Goal: Transaction & Acquisition: Download file/media

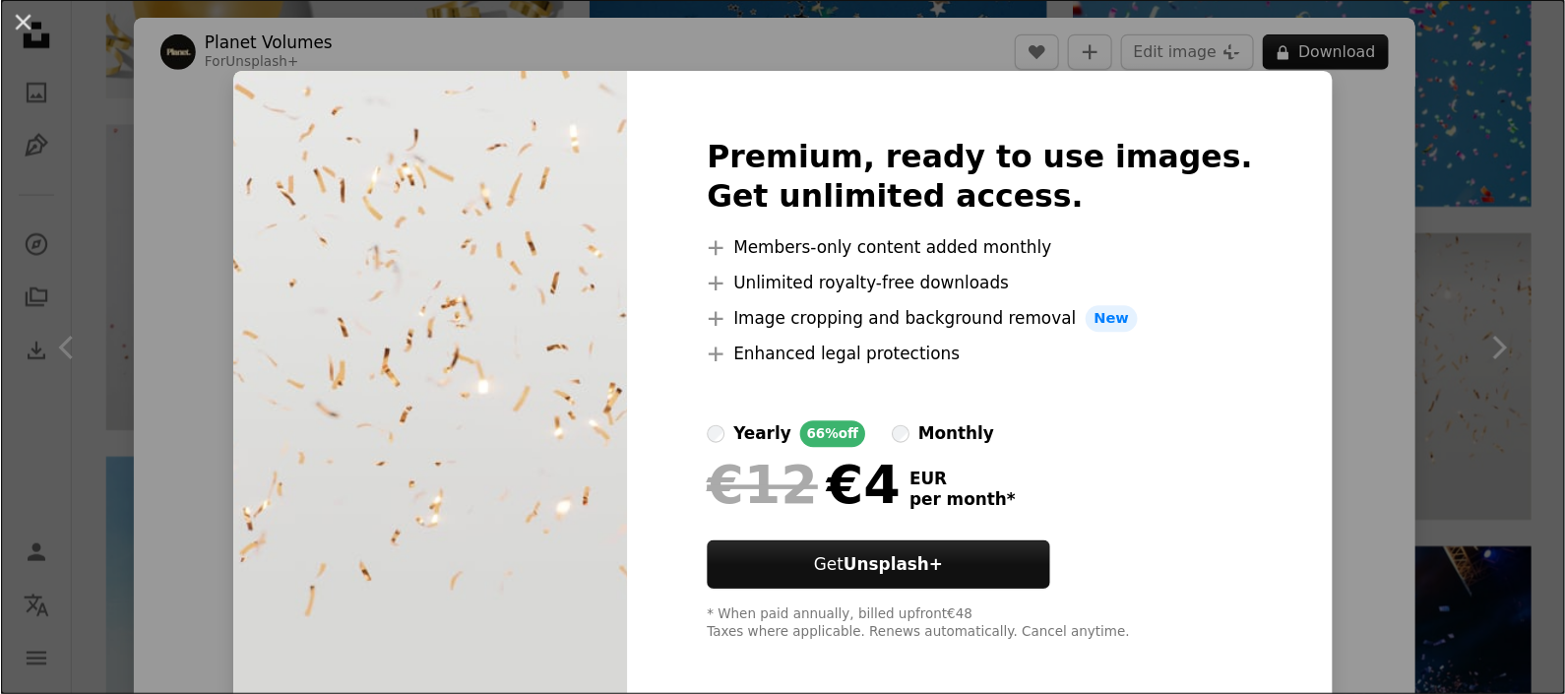
scroll to position [1132, 0]
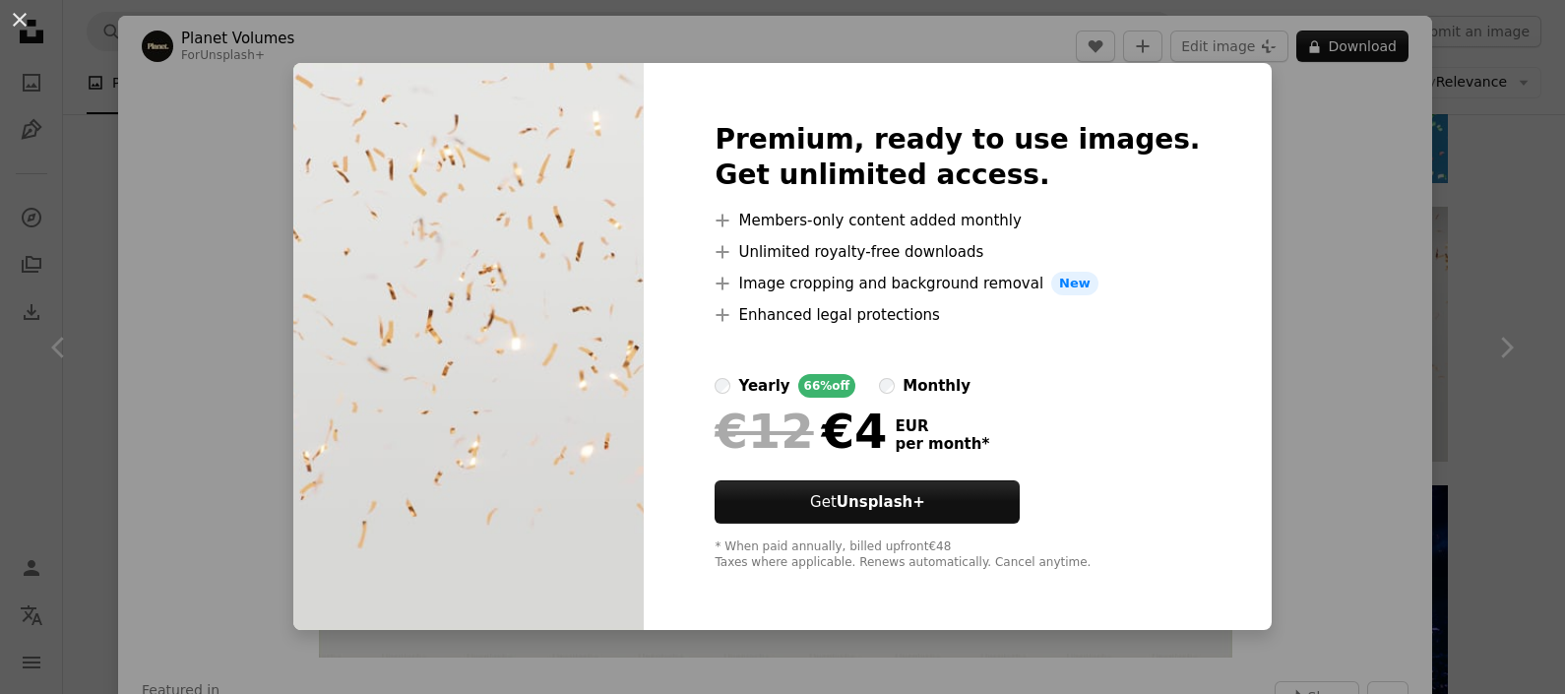
click at [1251, 282] on div "An X shape Premium, ready to use images. Get unlimited access. A plus sign Memb…" at bounding box center [782, 347] width 1565 height 694
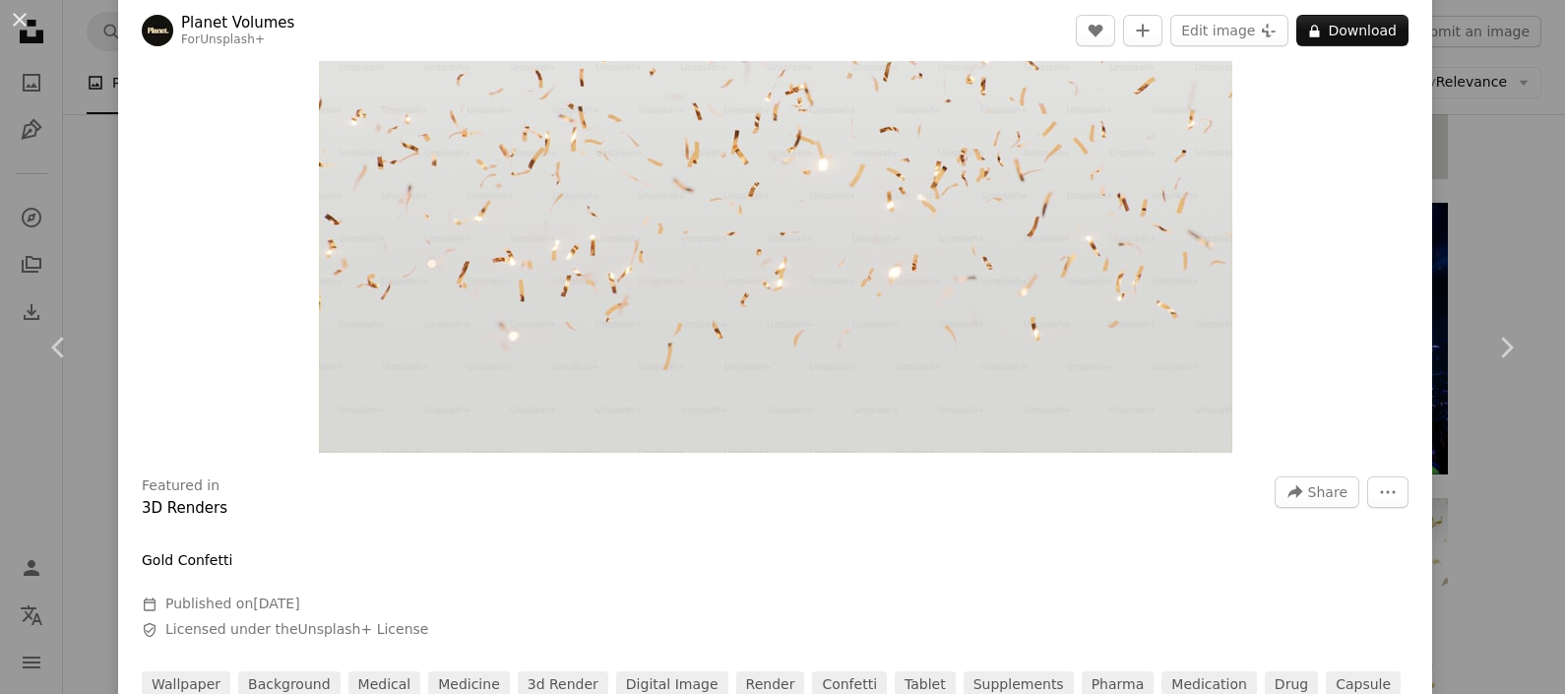
scroll to position [491, 0]
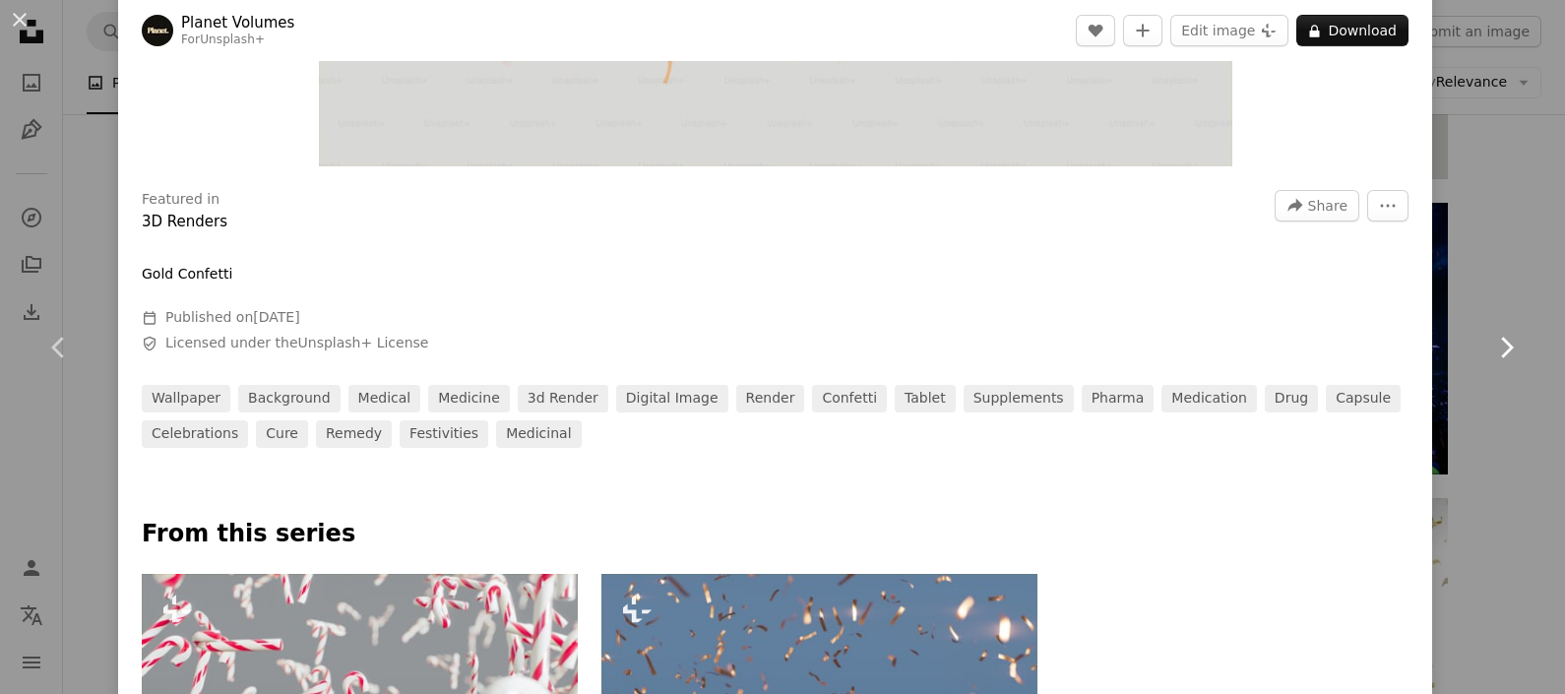
drag, startPoint x: 1452, startPoint y: 285, endPoint x: 1440, endPoint y: 289, distance: 12.5
click at [1251, 285] on link "Chevron right" at bounding box center [1506, 347] width 118 height 189
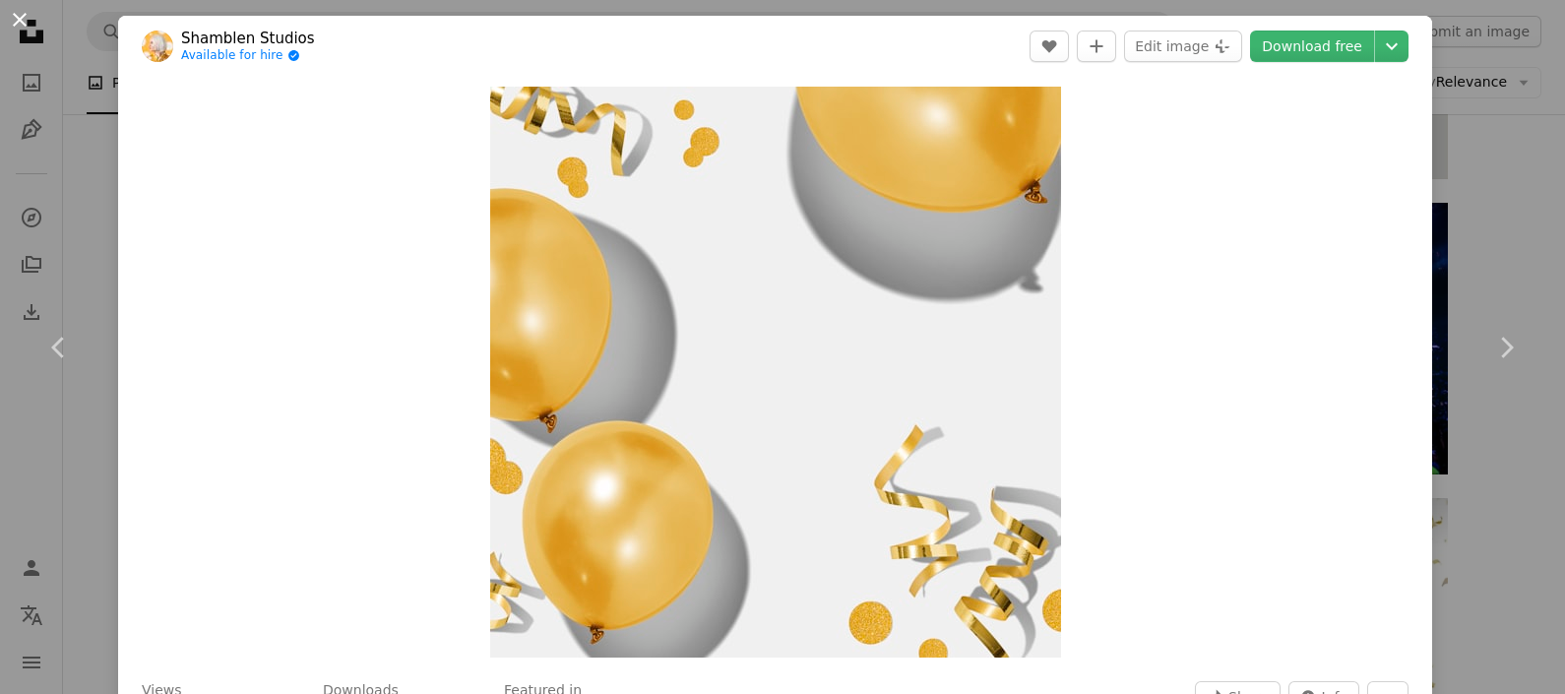
click at [19, 9] on button "An X shape" at bounding box center [20, 20] width 24 height 24
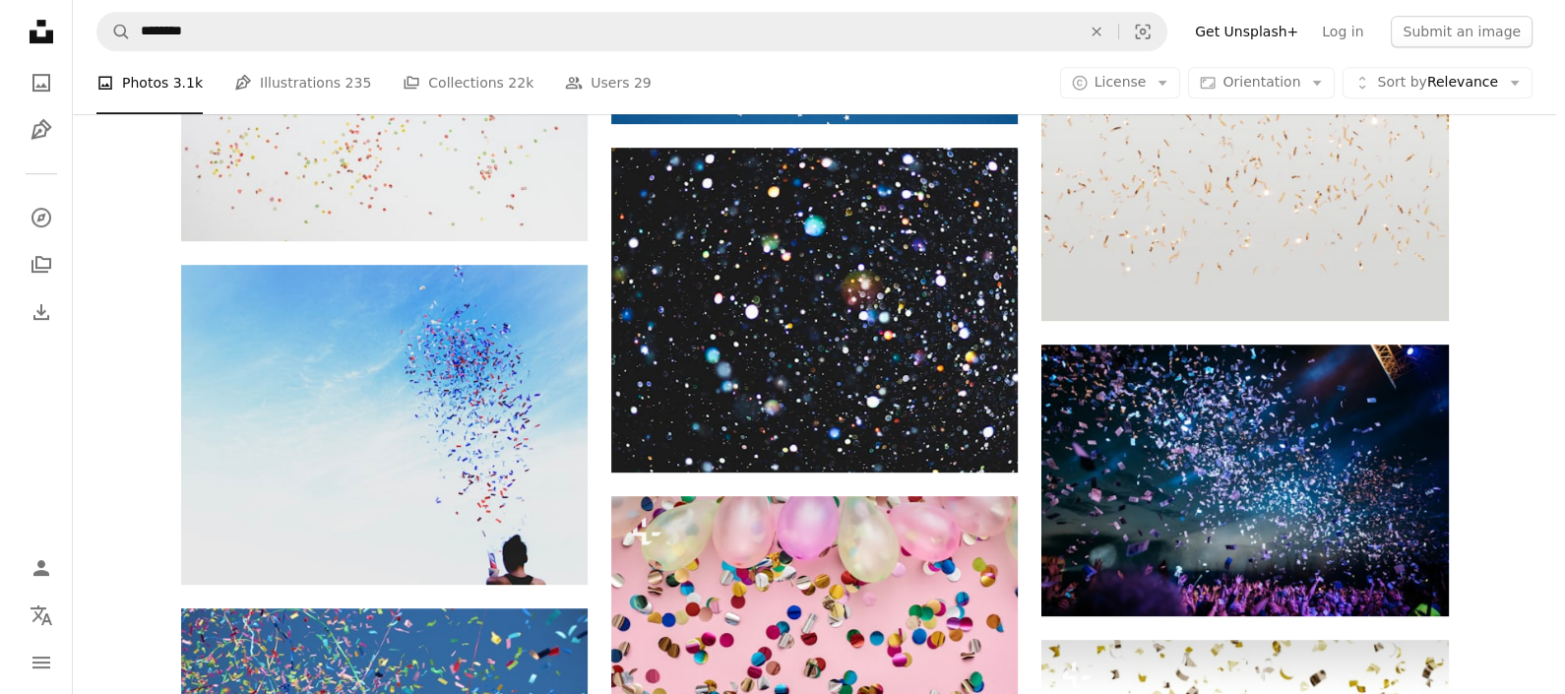
scroll to position [1168, 0]
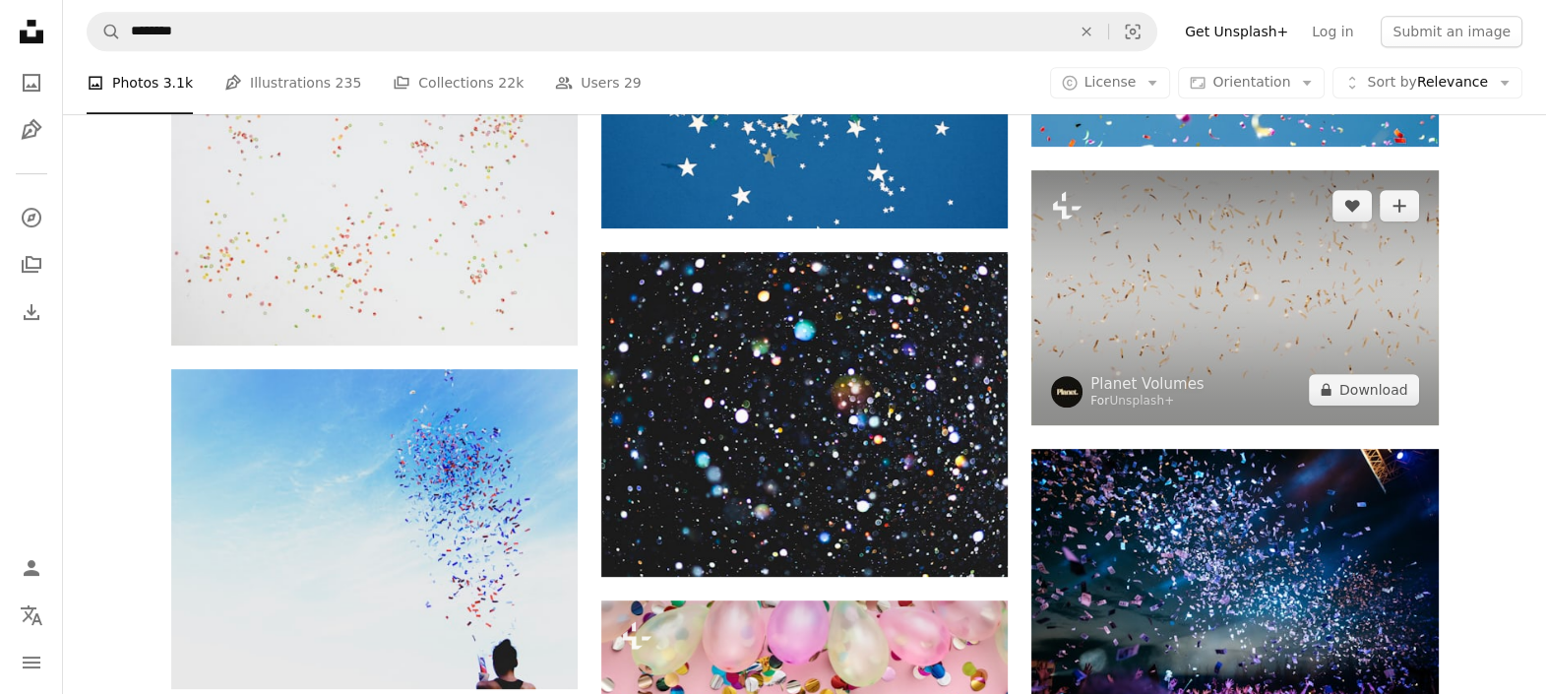
click at [1225, 273] on img at bounding box center [1235, 297] width 407 height 255
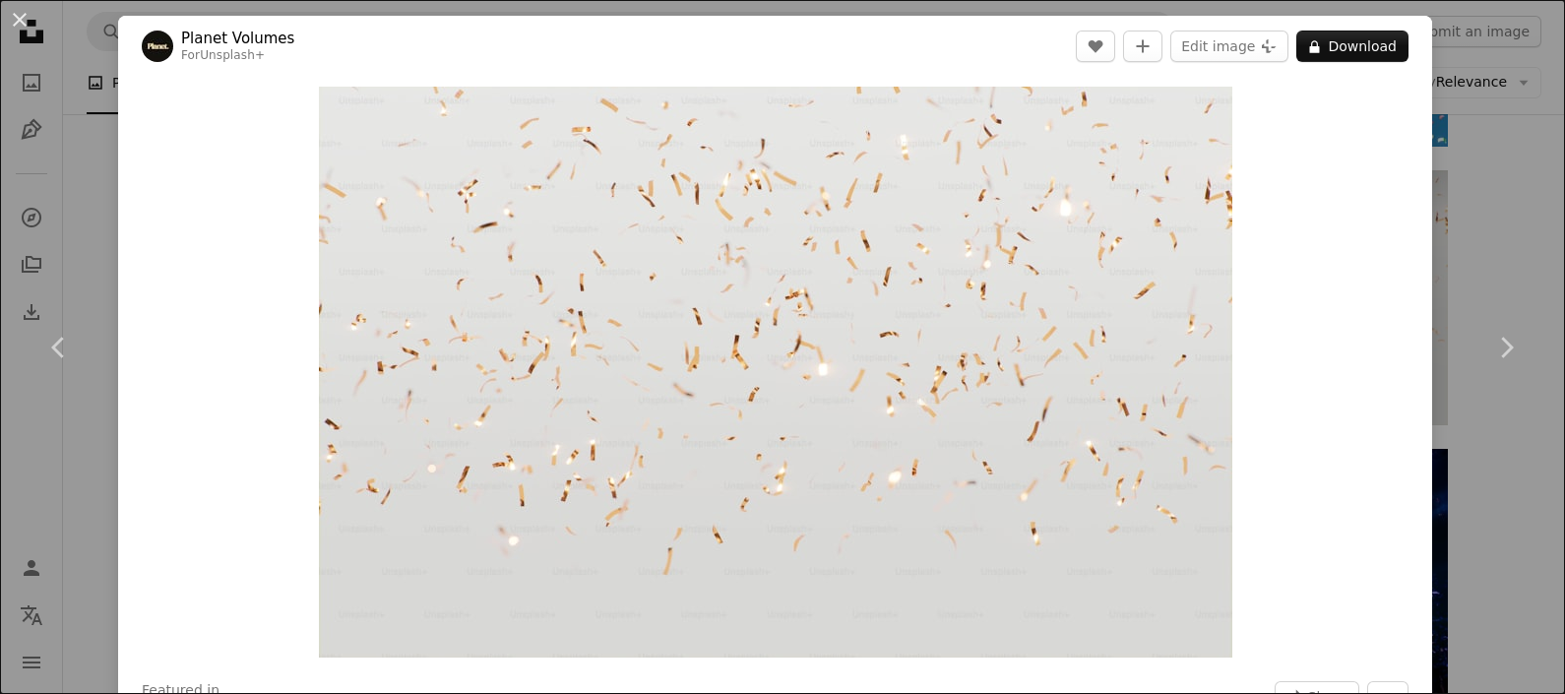
click at [1251, 212] on div "An X shape Chevron left Chevron right Planet Volumes For Unsplash+ A heart A pl…" at bounding box center [782, 347] width 1565 height 694
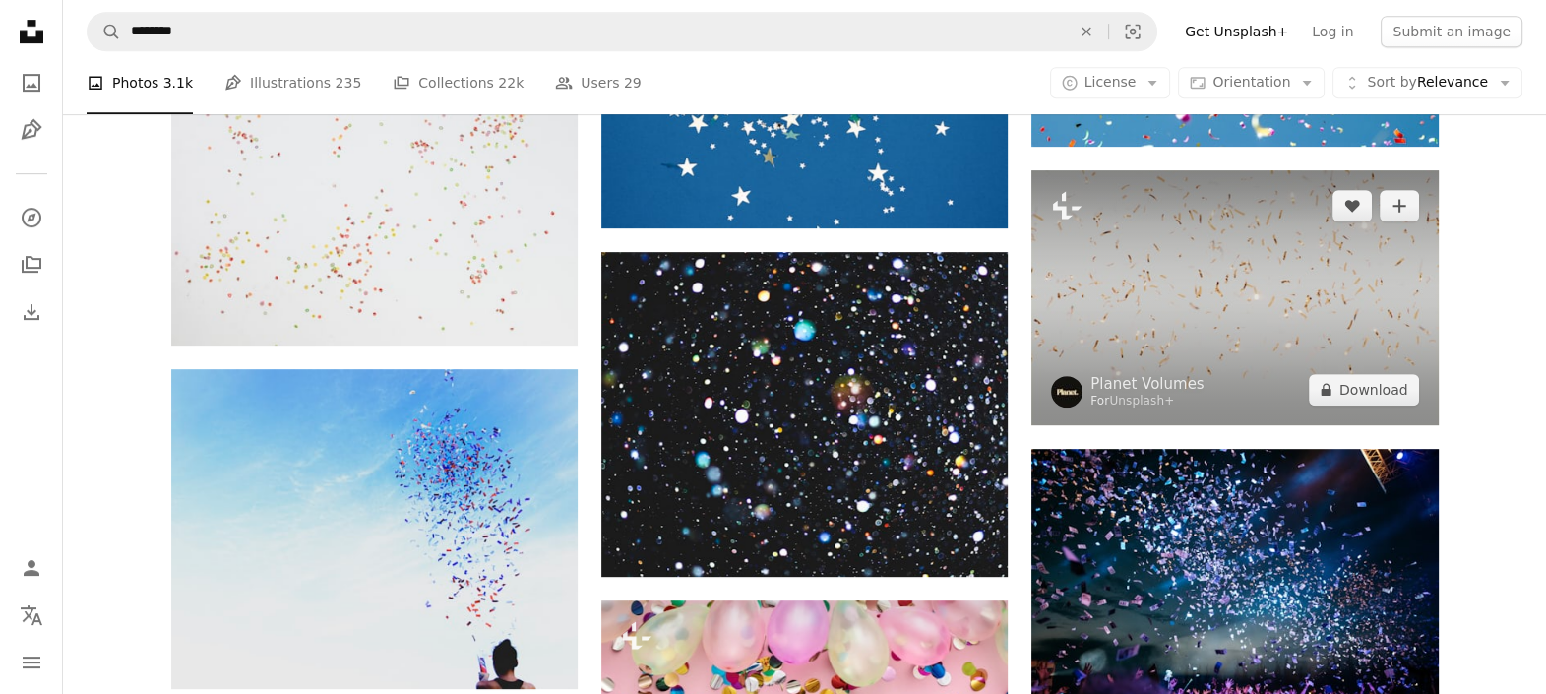
click at [1230, 301] on img at bounding box center [1235, 297] width 407 height 255
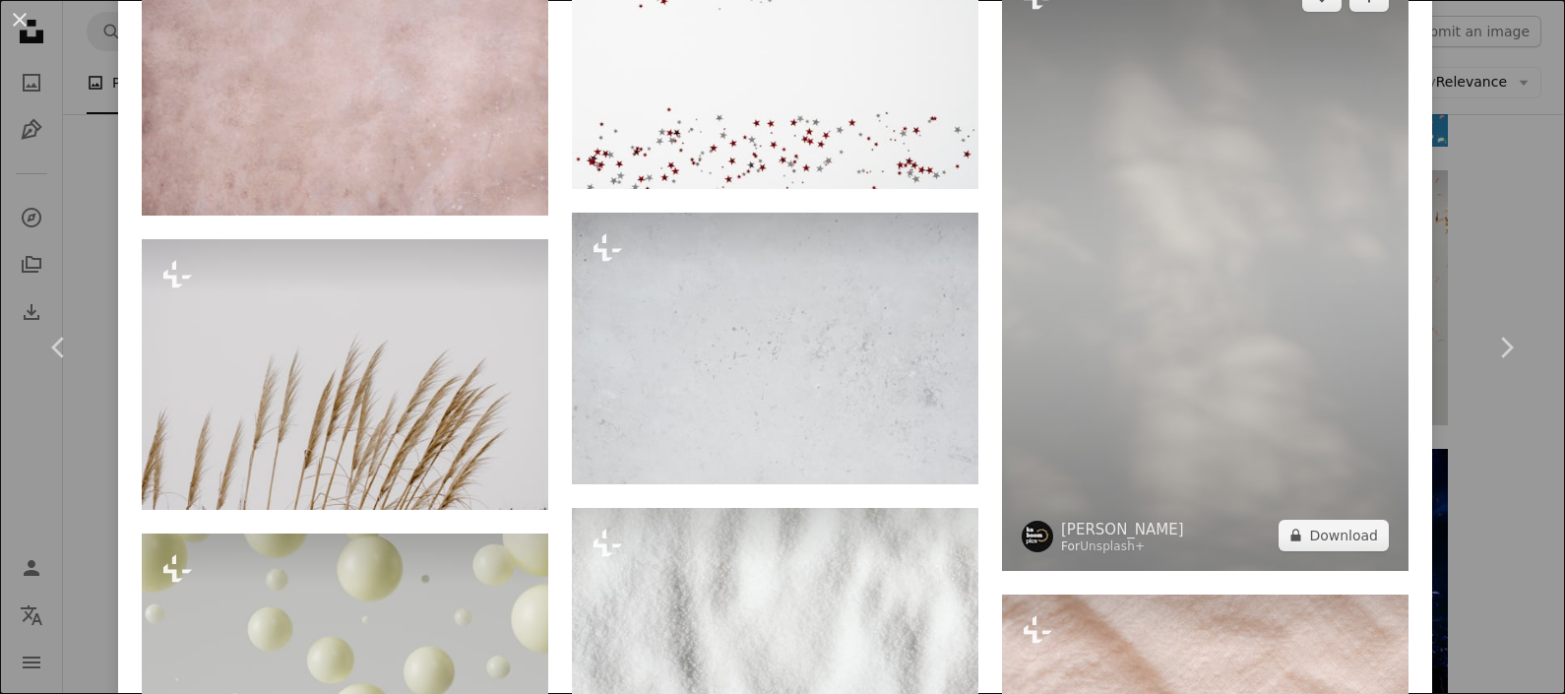
scroll to position [1722, 0]
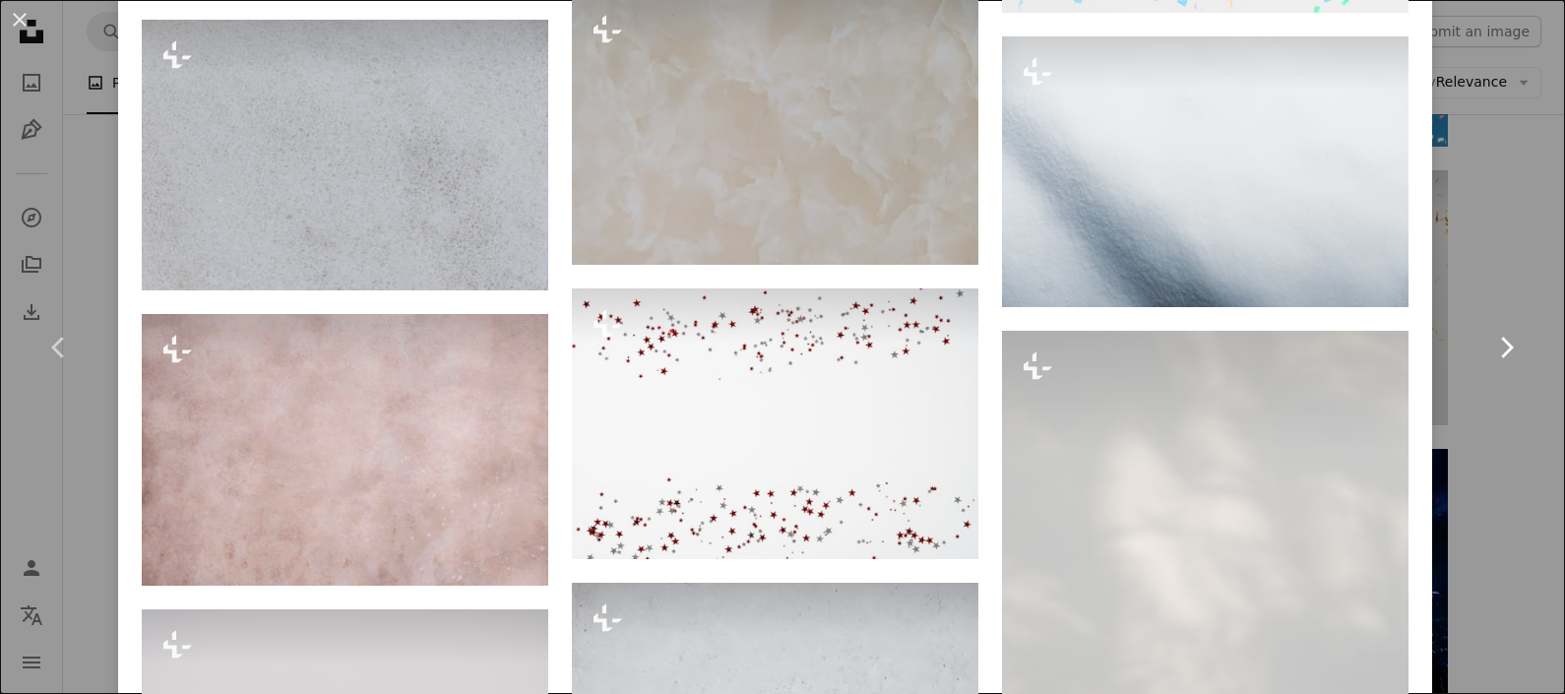
click at [1251, 271] on link "Chevron right" at bounding box center [1506, 347] width 118 height 189
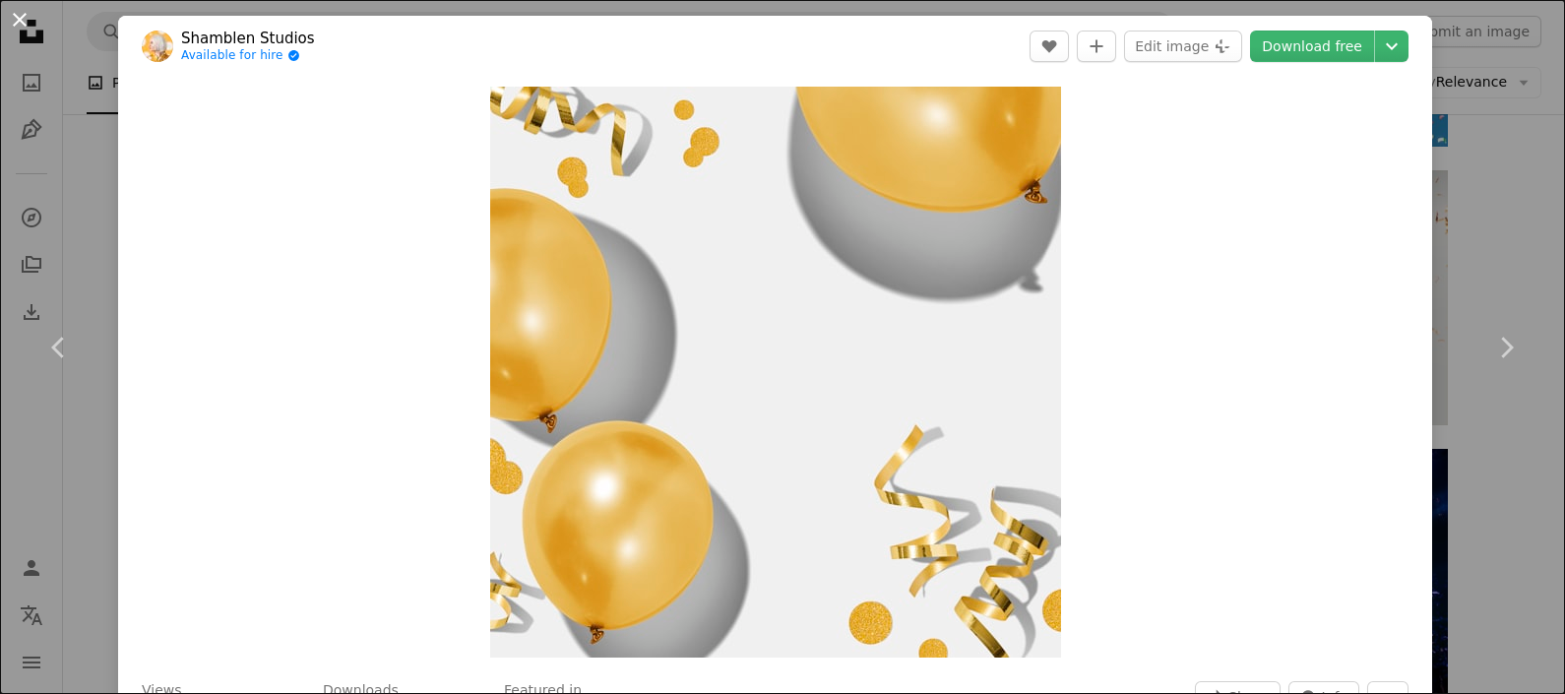
click at [9, 15] on button "An X shape" at bounding box center [20, 20] width 24 height 24
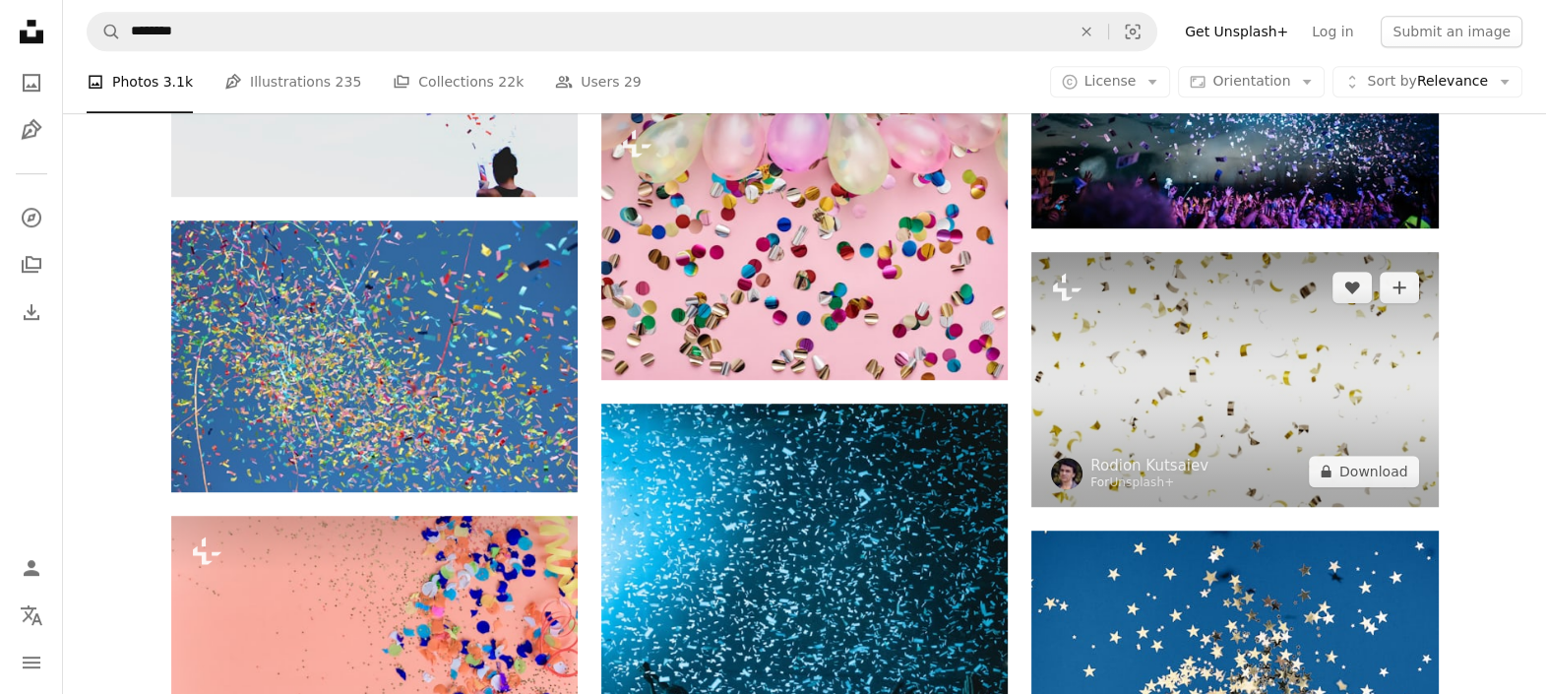
scroll to position [2276, 0]
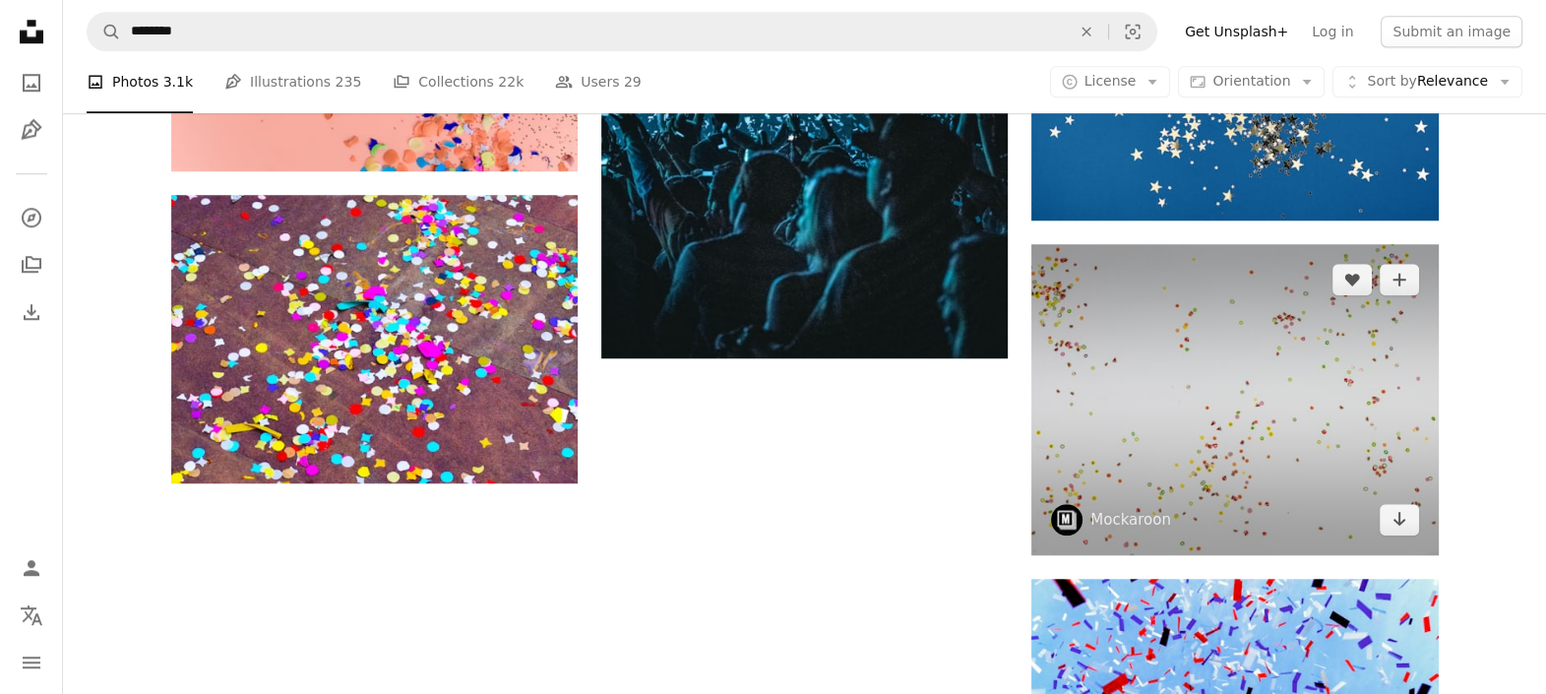
click at [1184, 389] on img at bounding box center [1235, 399] width 407 height 311
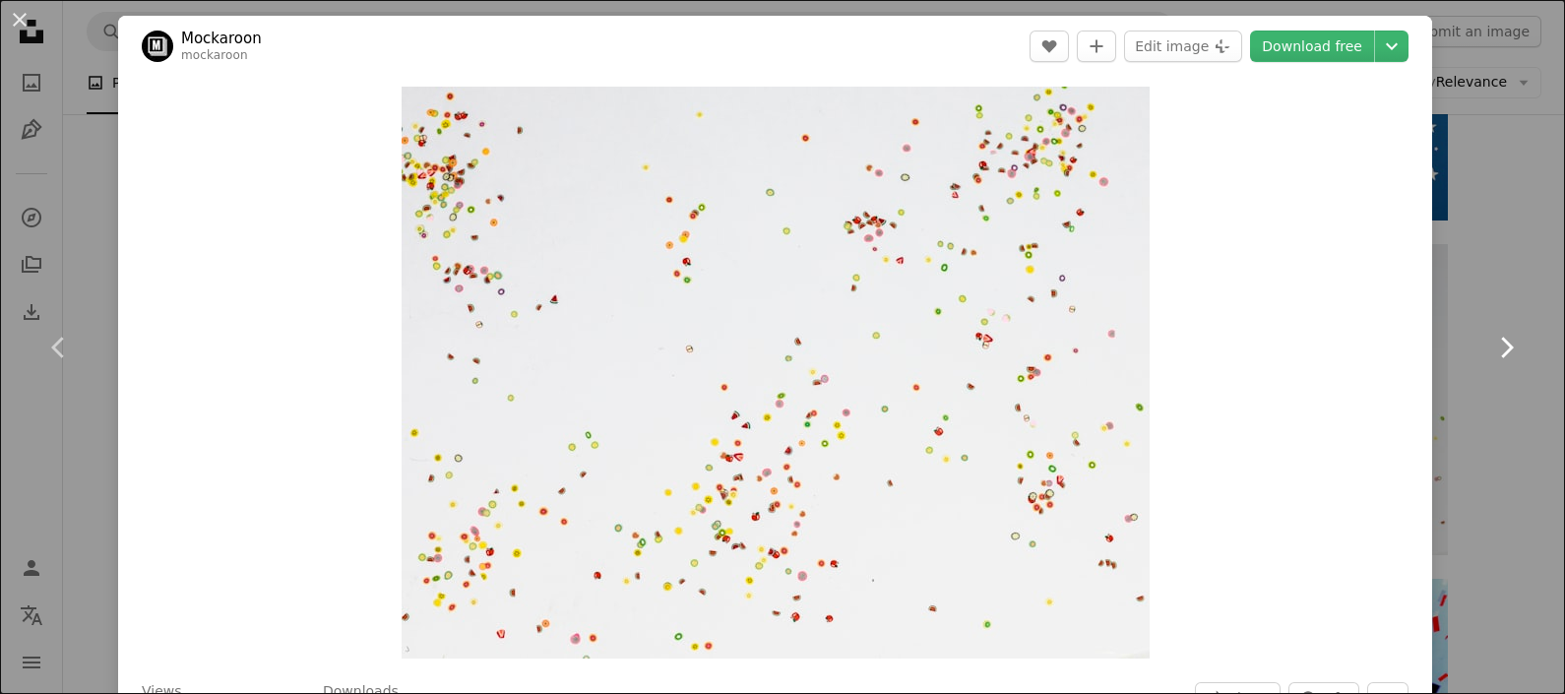
click at [1251, 264] on link "Chevron right" at bounding box center [1506, 347] width 118 height 189
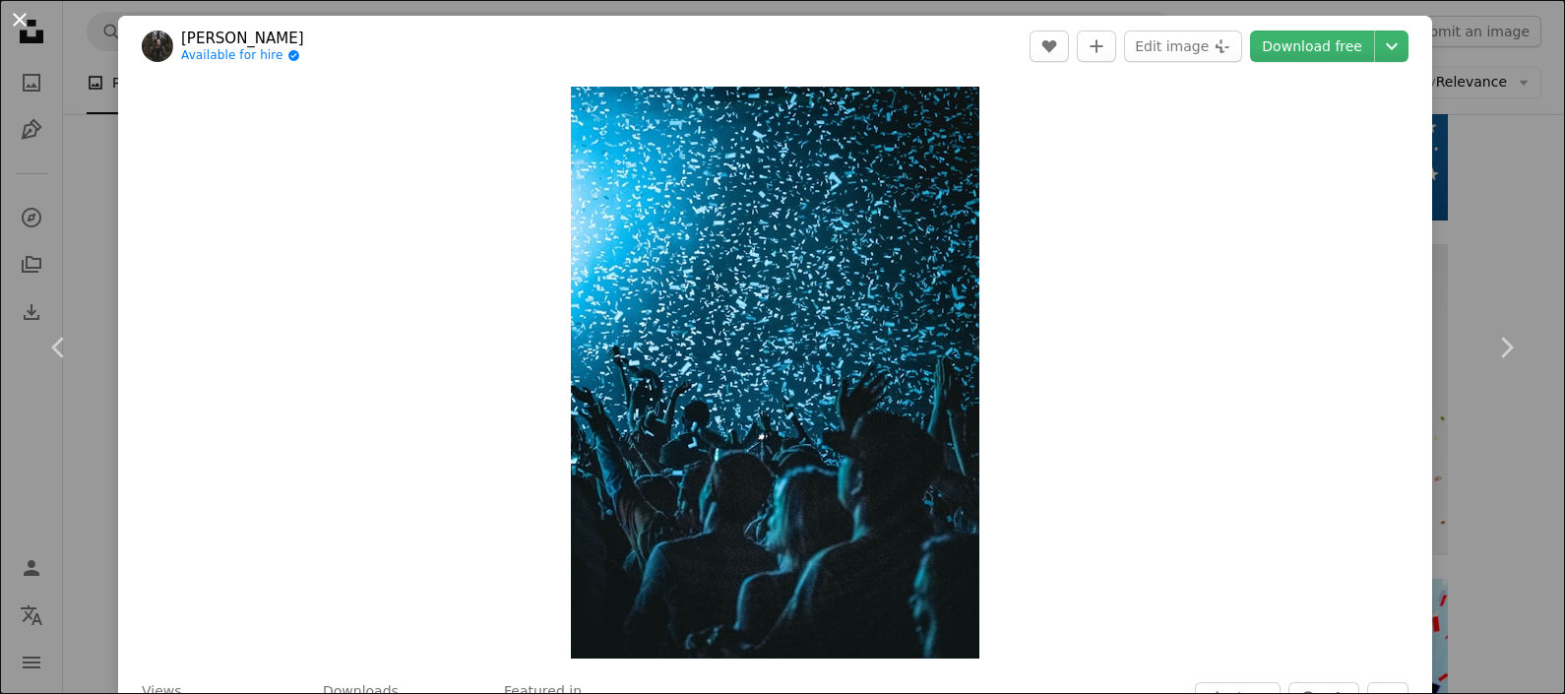
click at [26, 26] on button "An X shape" at bounding box center [20, 20] width 24 height 24
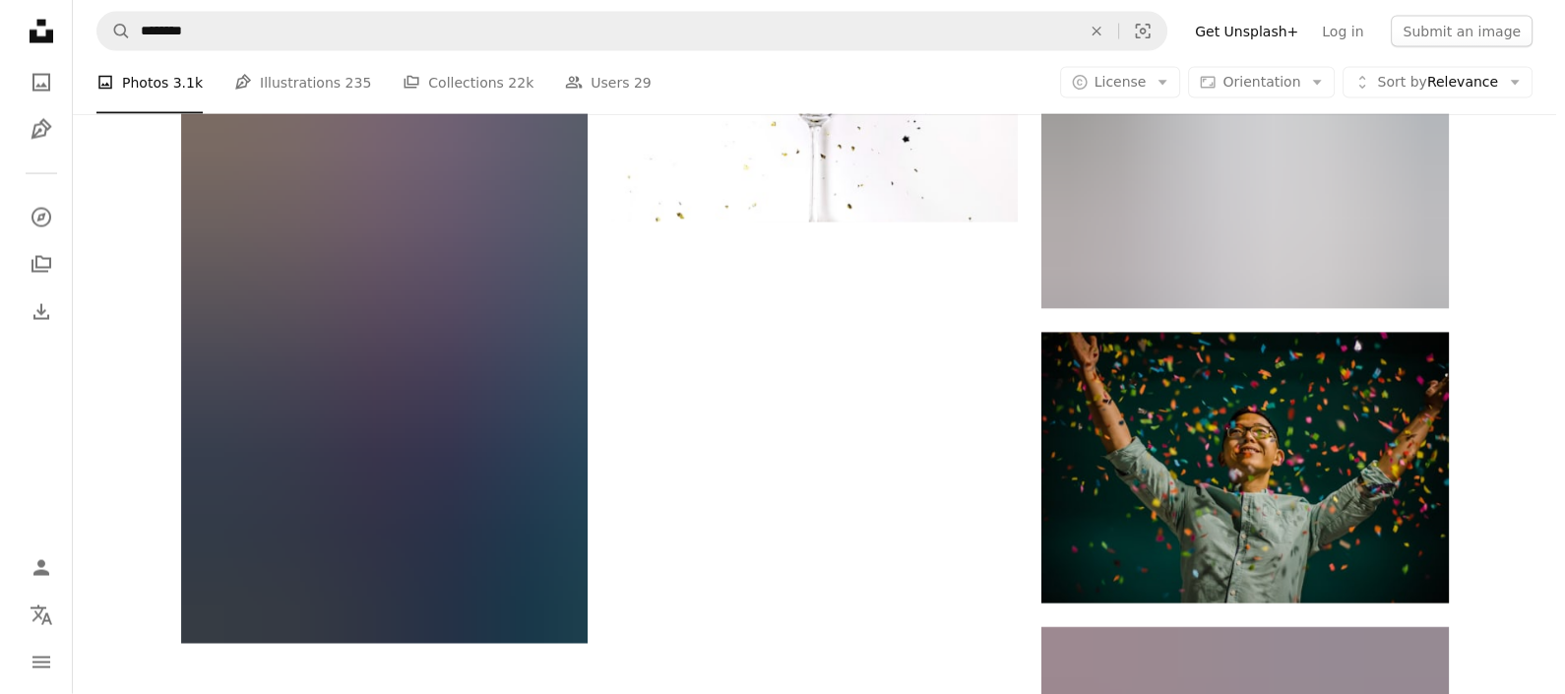
scroll to position [4860, 0]
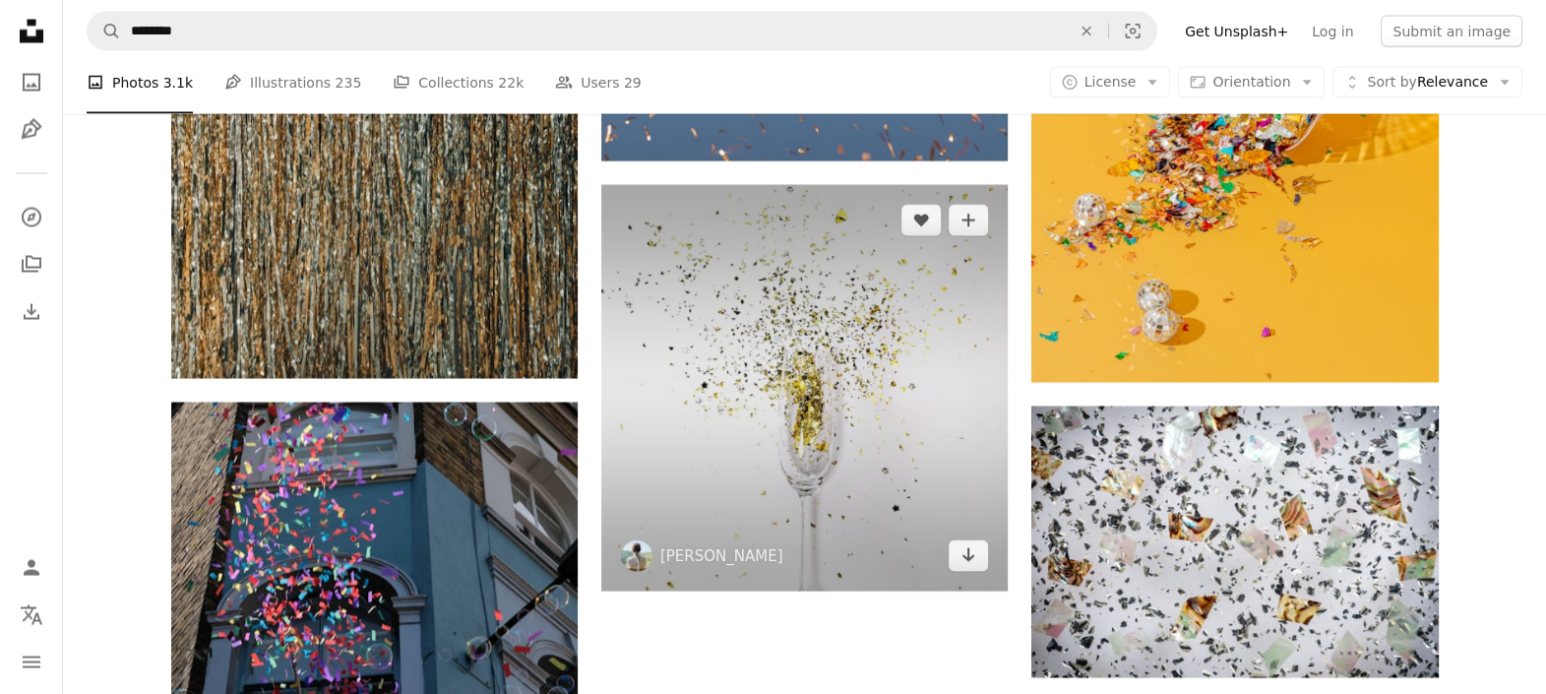
click at [873, 388] on img at bounding box center [804, 388] width 407 height 407
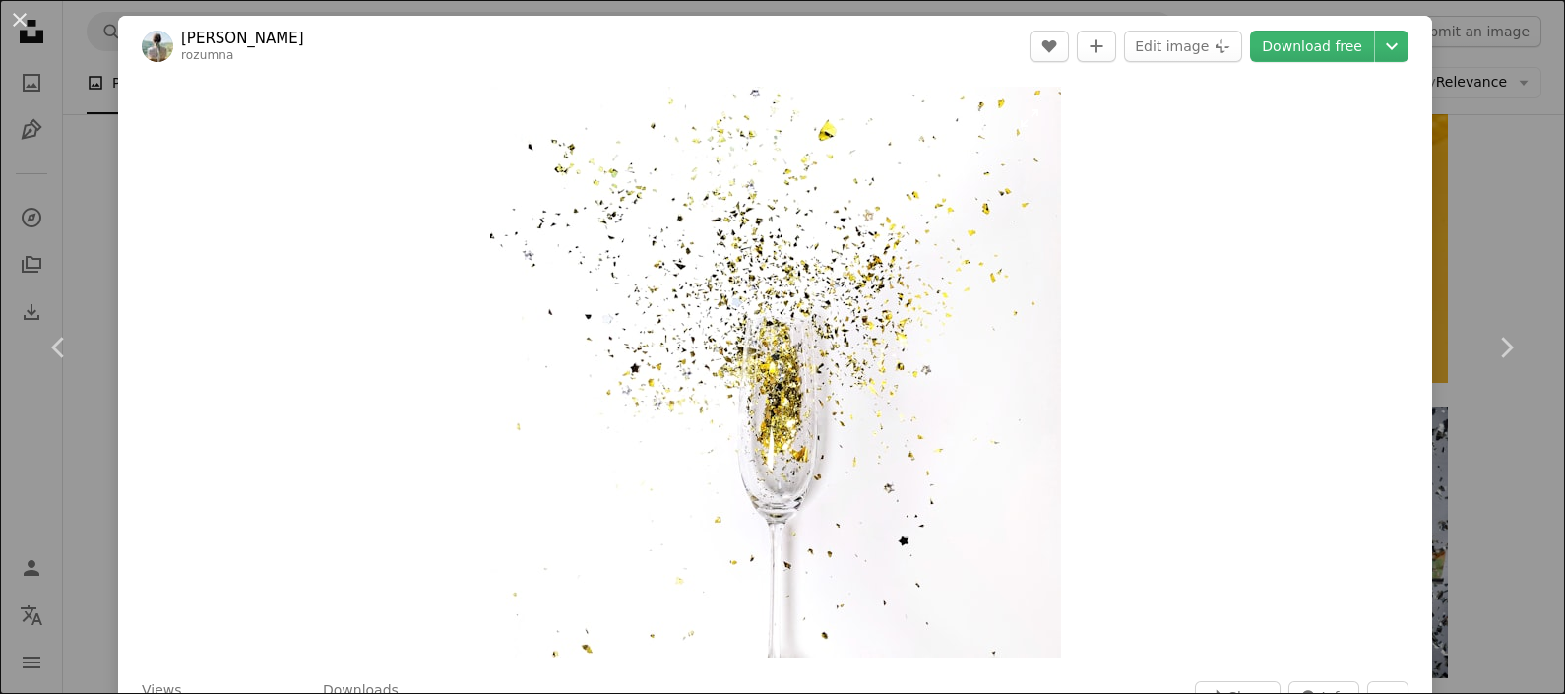
click at [648, 213] on img "Zoom in on this image" at bounding box center [775, 372] width 571 height 571
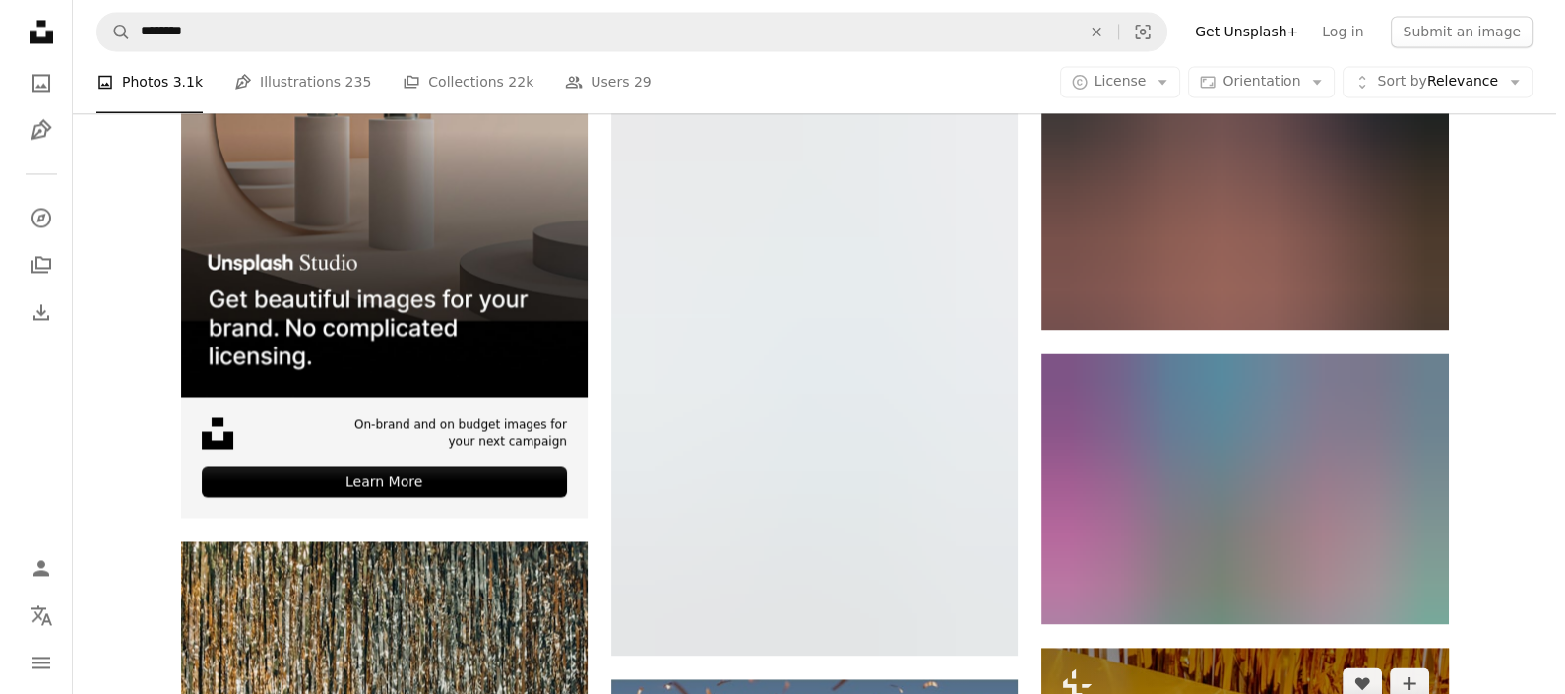
scroll to position [3999, 0]
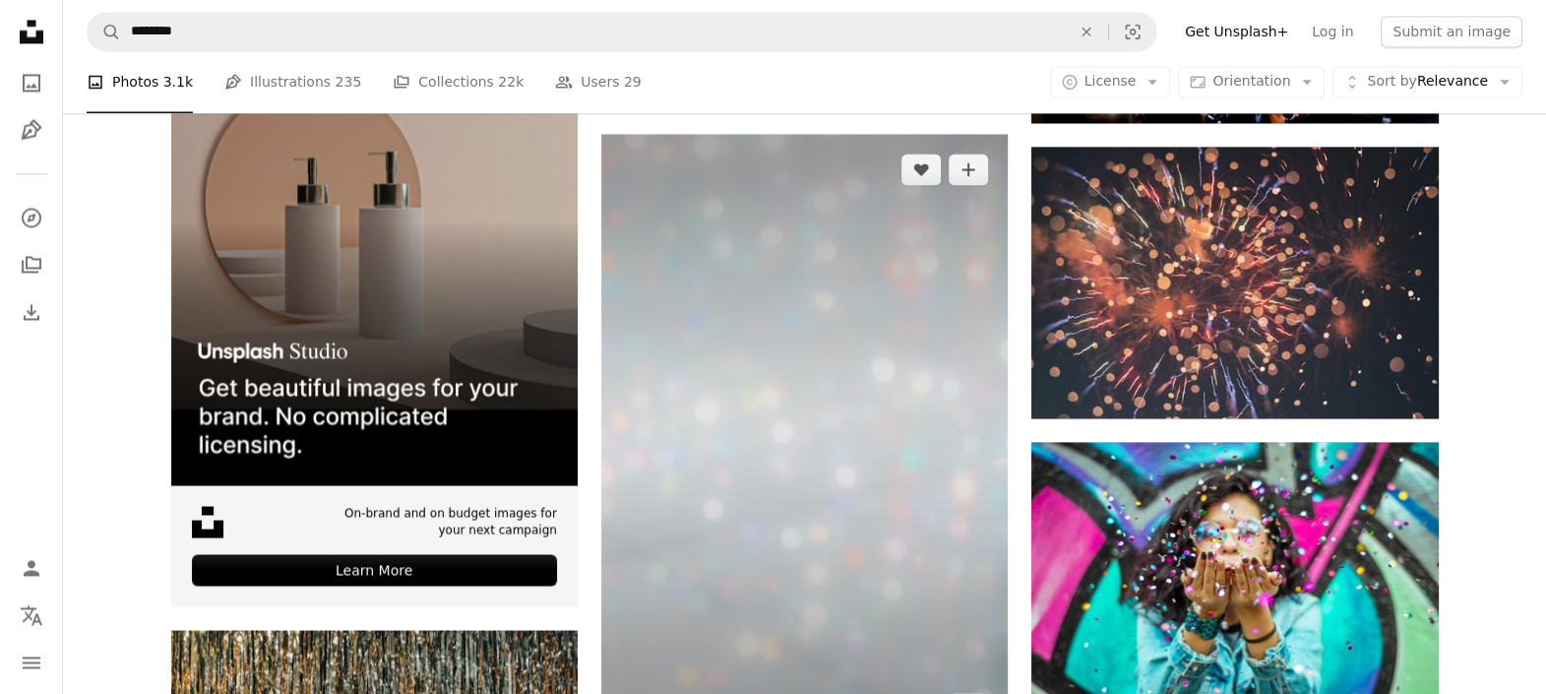
click at [908, 305] on img at bounding box center [804, 439] width 407 height 610
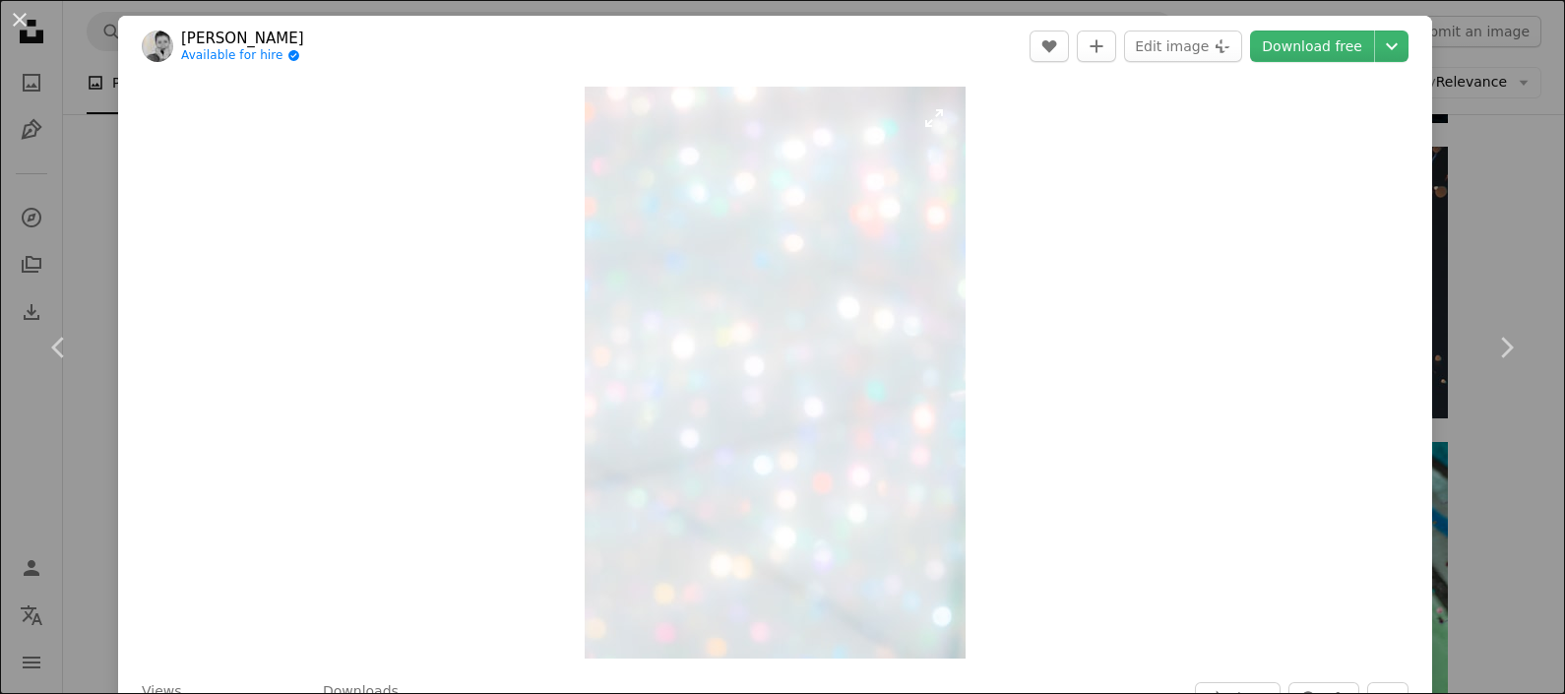
click at [712, 322] on img "Zoom in on this image" at bounding box center [775, 373] width 381 height 572
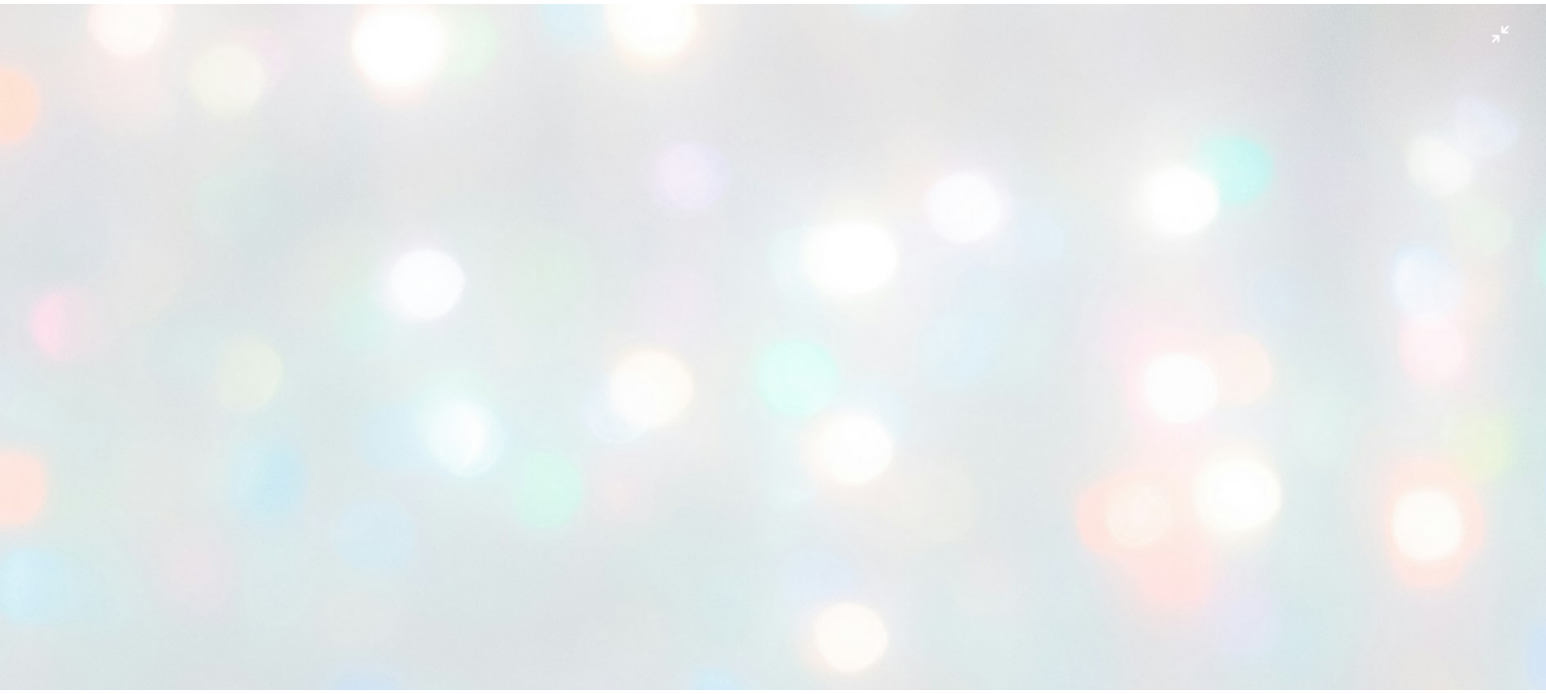
scroll to position [800, 0]
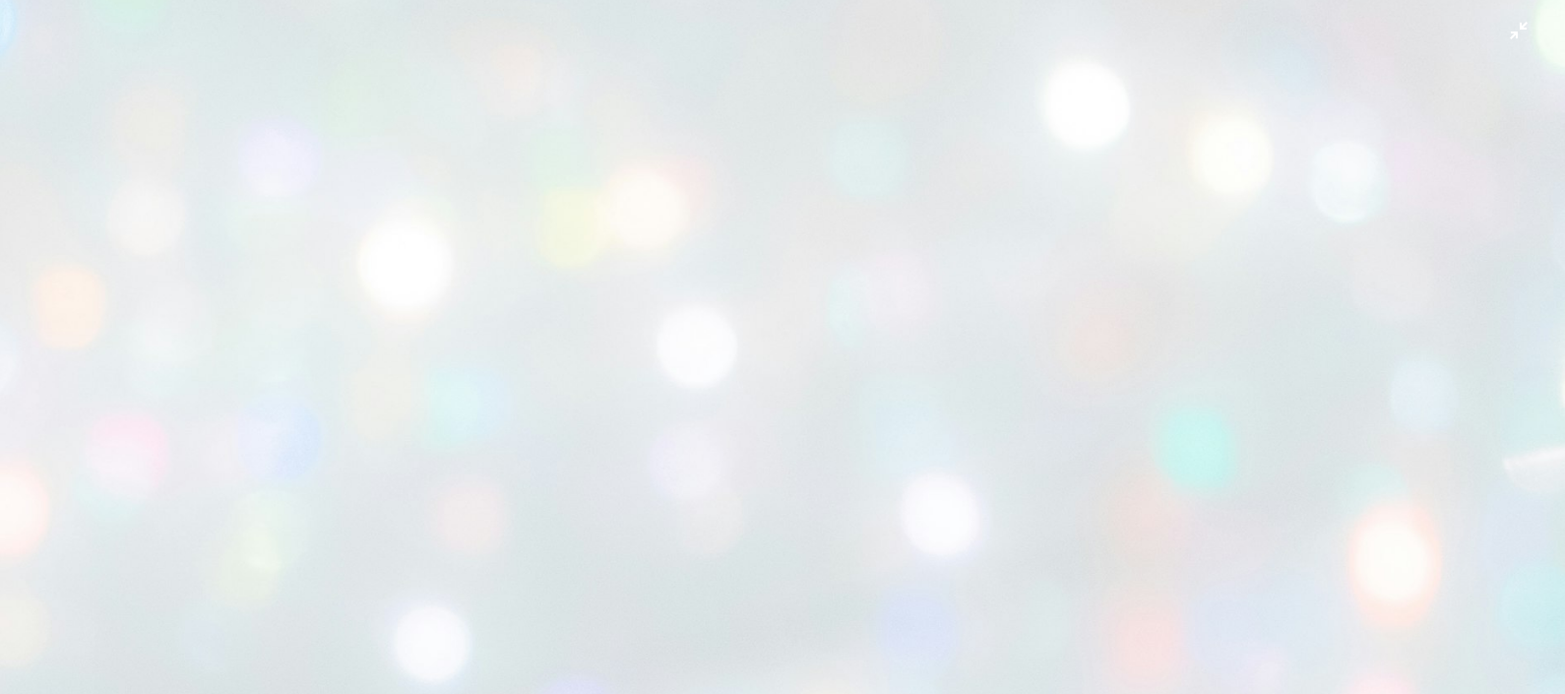
click at [1251, 88] on img "Zoom out on this image" at bounding box center [782, 374] width 1567 height 2351
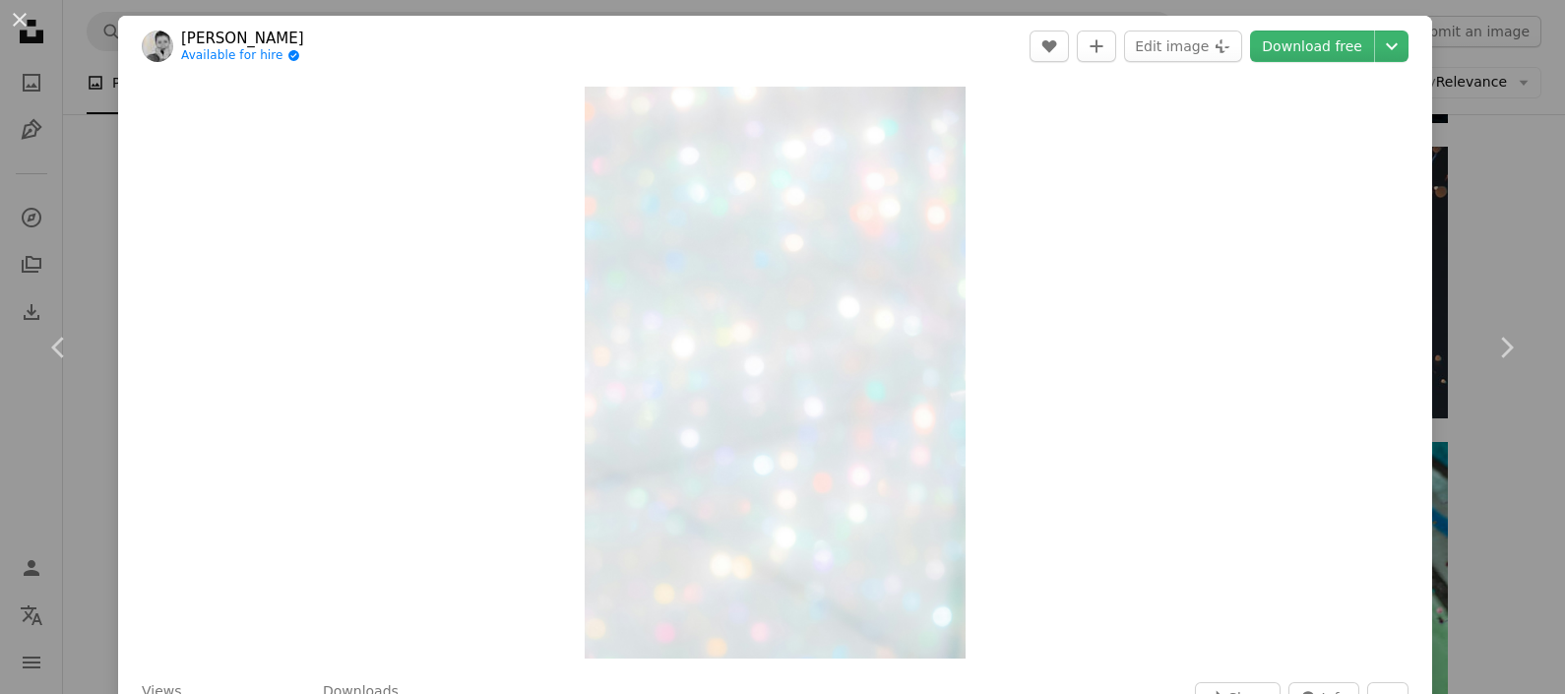
click at [1251, 188] on div "An X shape Chevron left Chevron right [PERSON_NAME] Available for hire A checkm…" at bounding box center [782, 347] width 1565 height 694
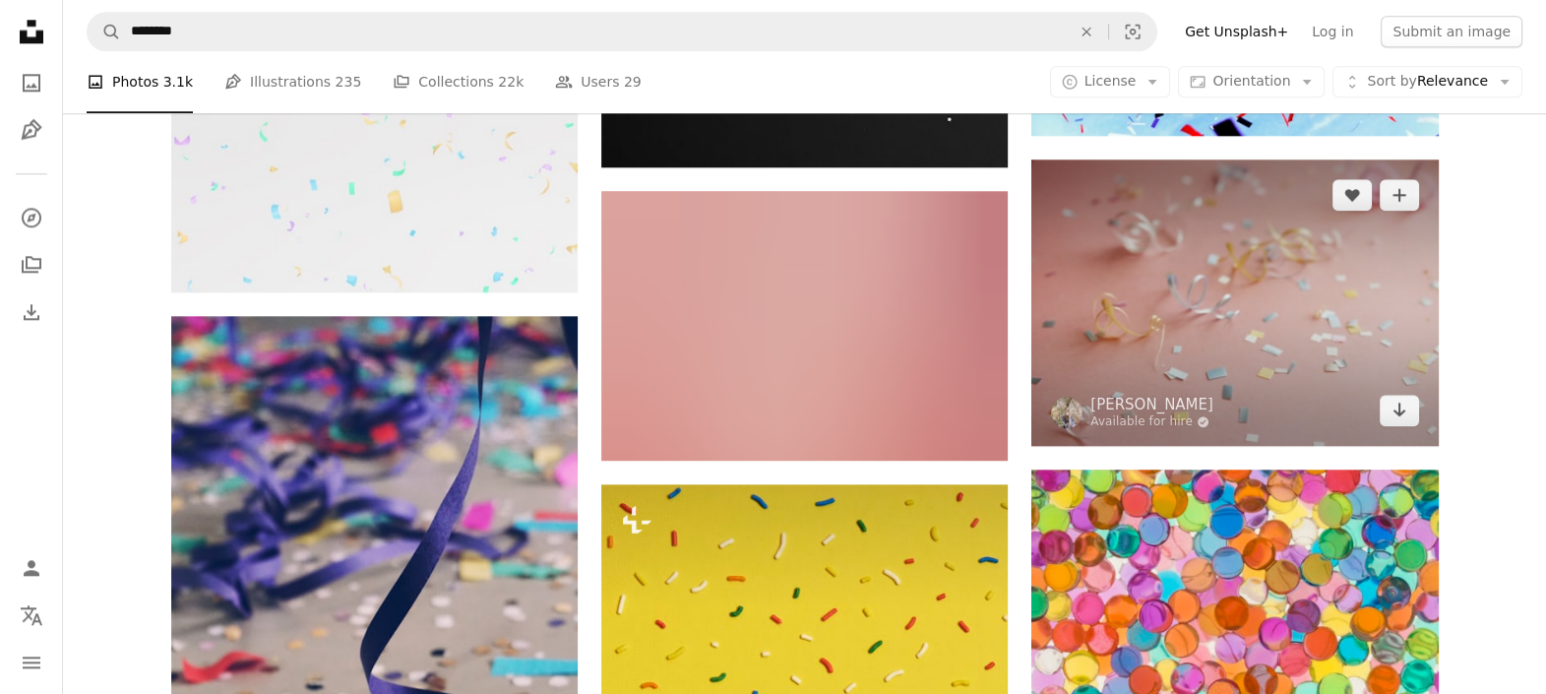
scroll to position [2891, 0]
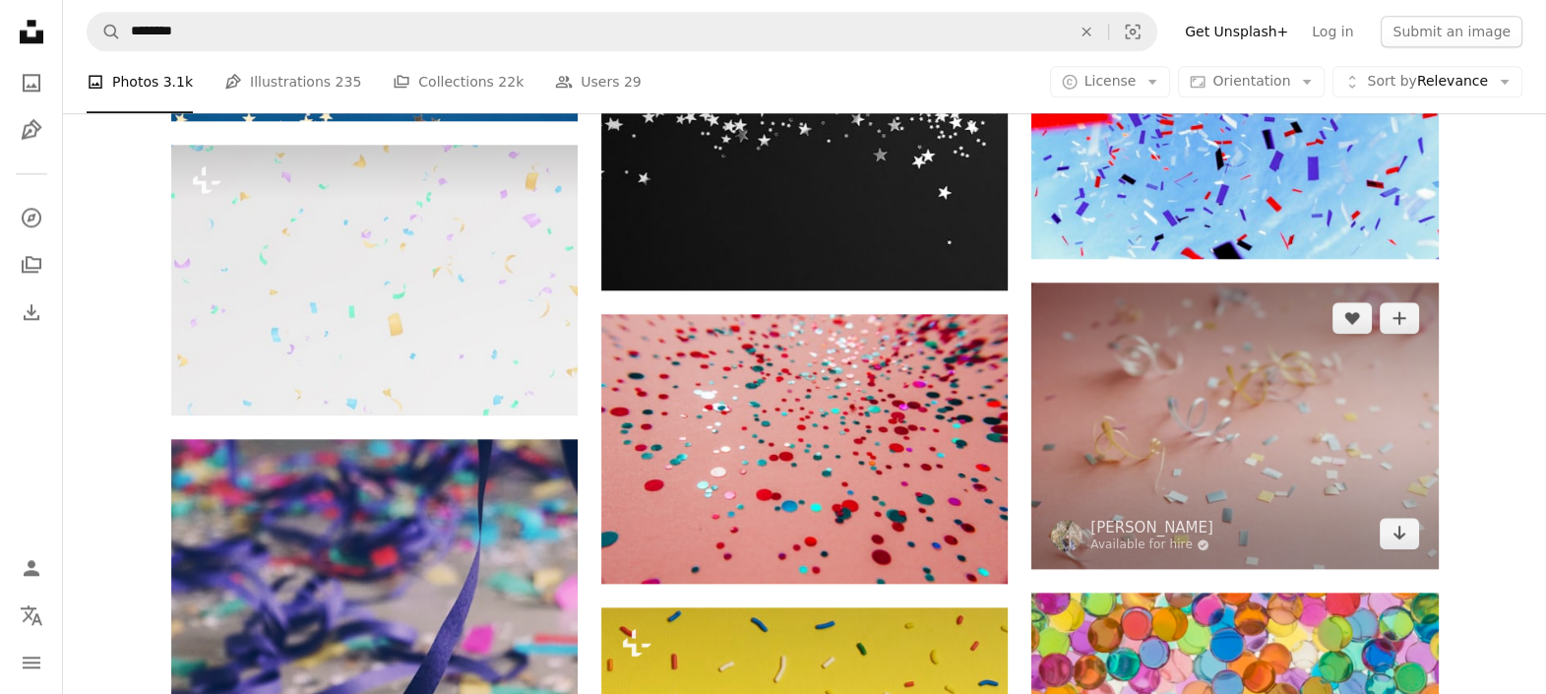
click at [1149, 430] on img at bounding box center [1235, 425] width 407 height 285
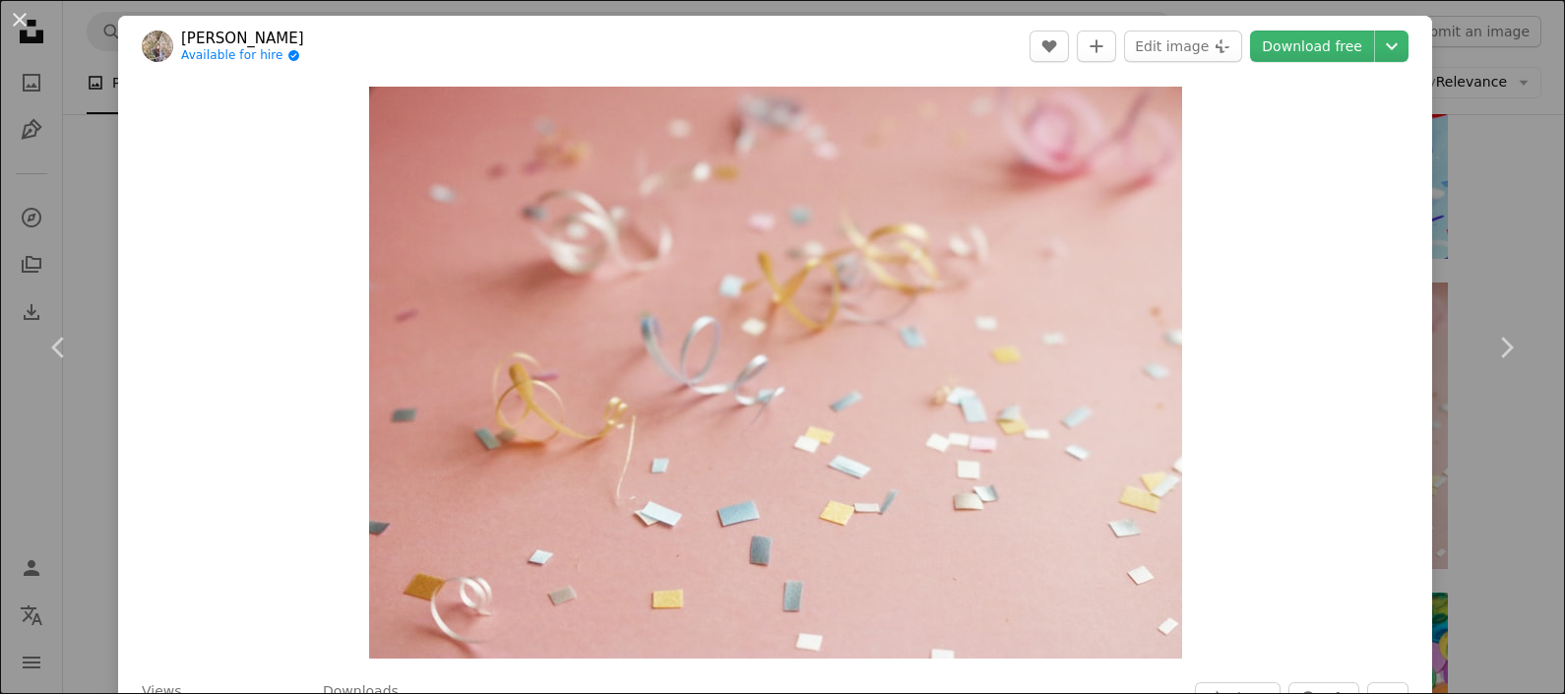
click at [1251, 212] on div "An X shape Chevron left Chevron right [PERSON_NAME] Available for hire A checkm…" at bounding box center [782, 347] width 1565 height 694
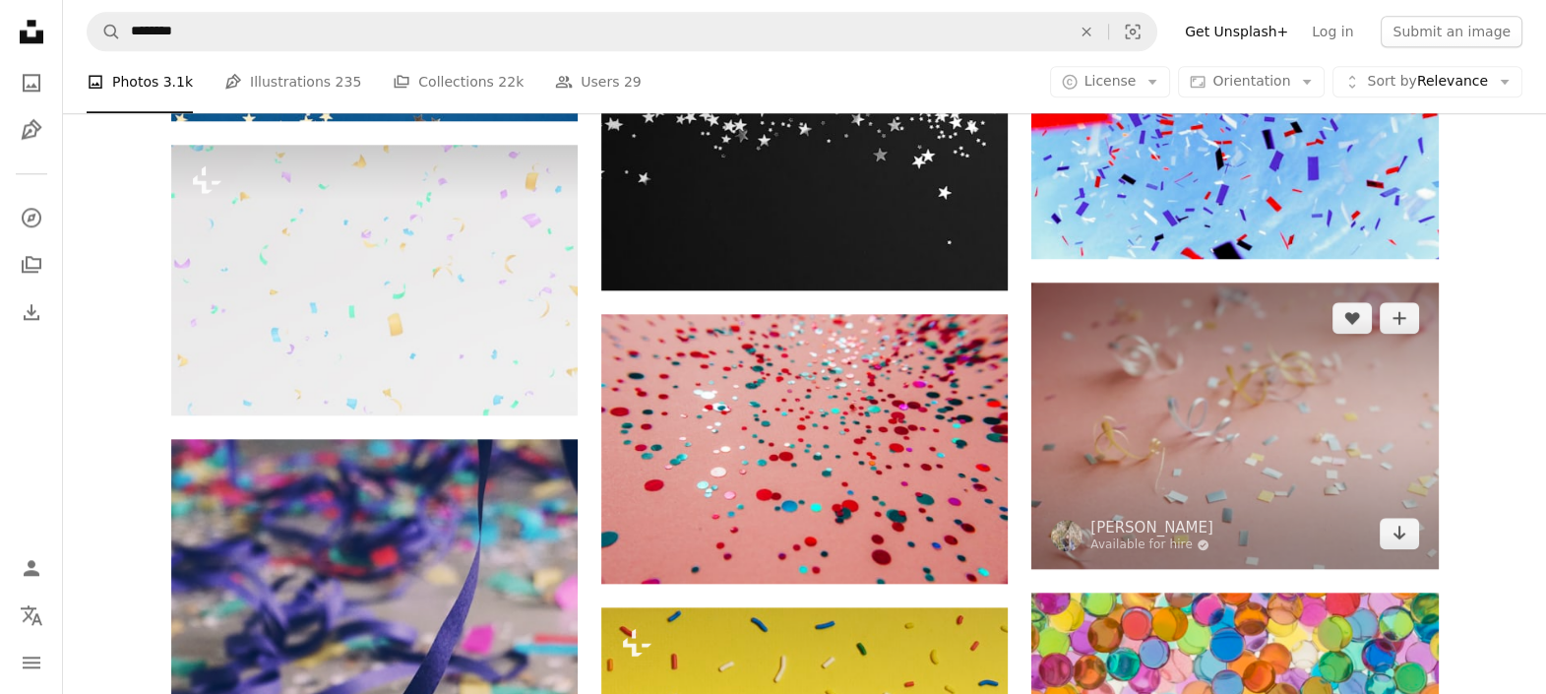
click at [1251, 391] on img at bounding box center [1235, 425] width 407 height 285
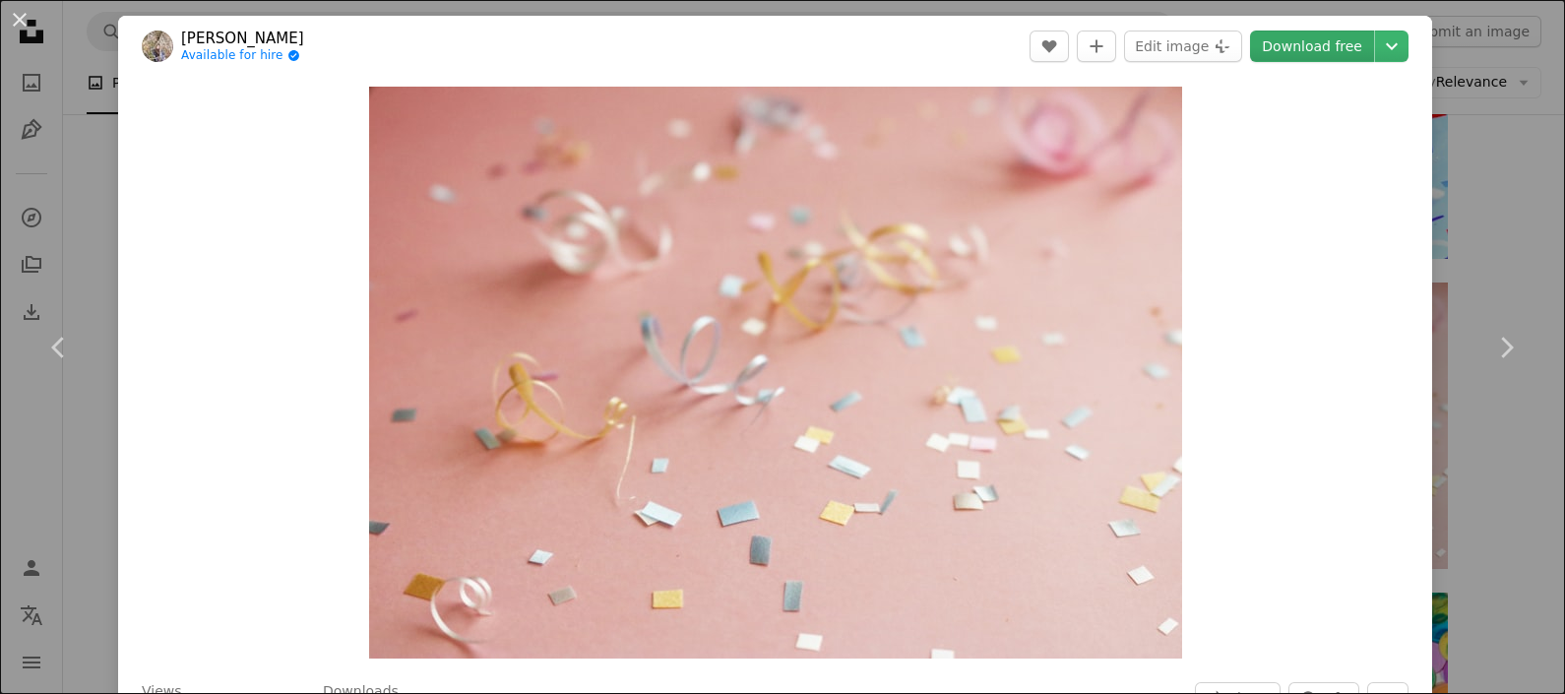
click at [1251, 45] on link "Download free" at bounding box center [1312, 47] width 124 height 32
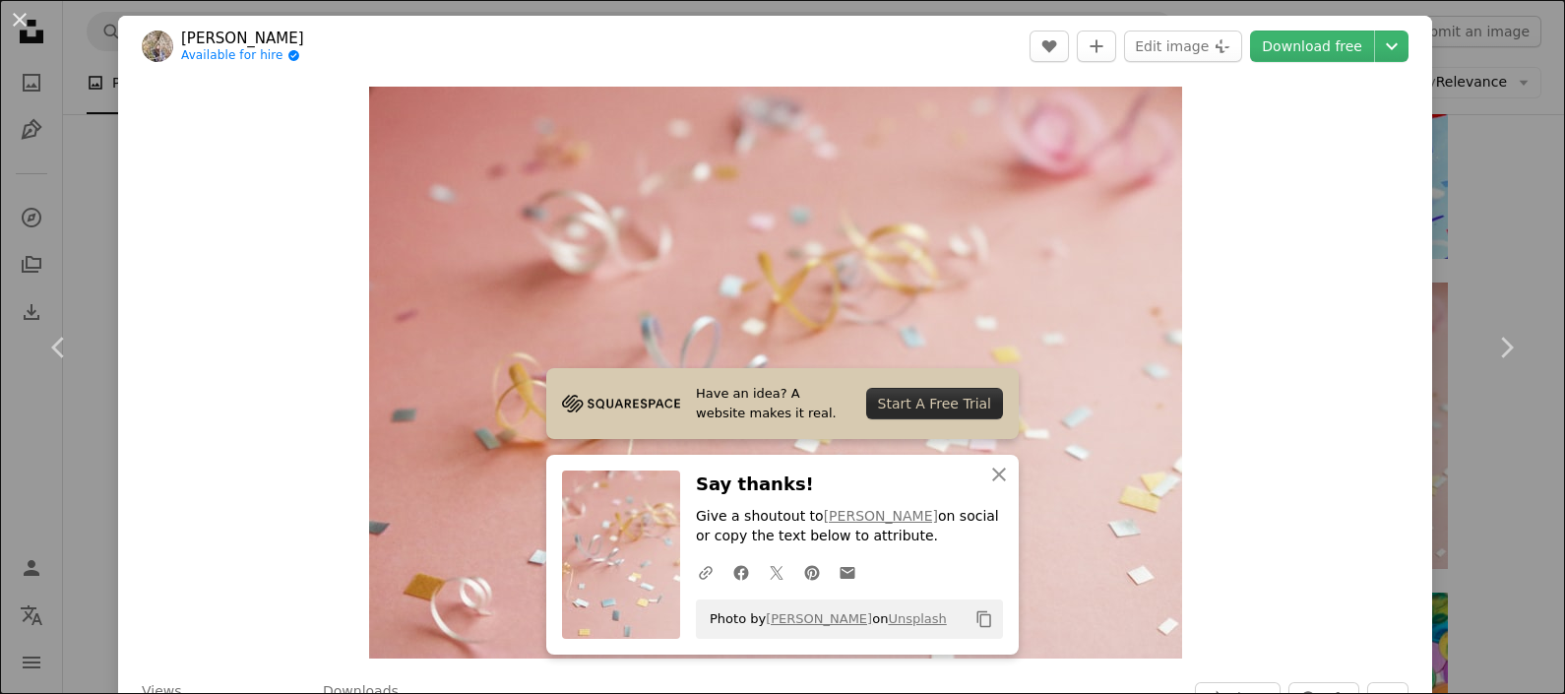
drag, startPoint x: 1508, startPoint y: 221, endPoint x: 1483, endPoint y: 241, distance: 31.5
click at [1251, 221] on div "An X shape Chevron left Chevron right Have an idea? A website makes it real. St…" at bounding box center [782, 347] width 1565 height 694
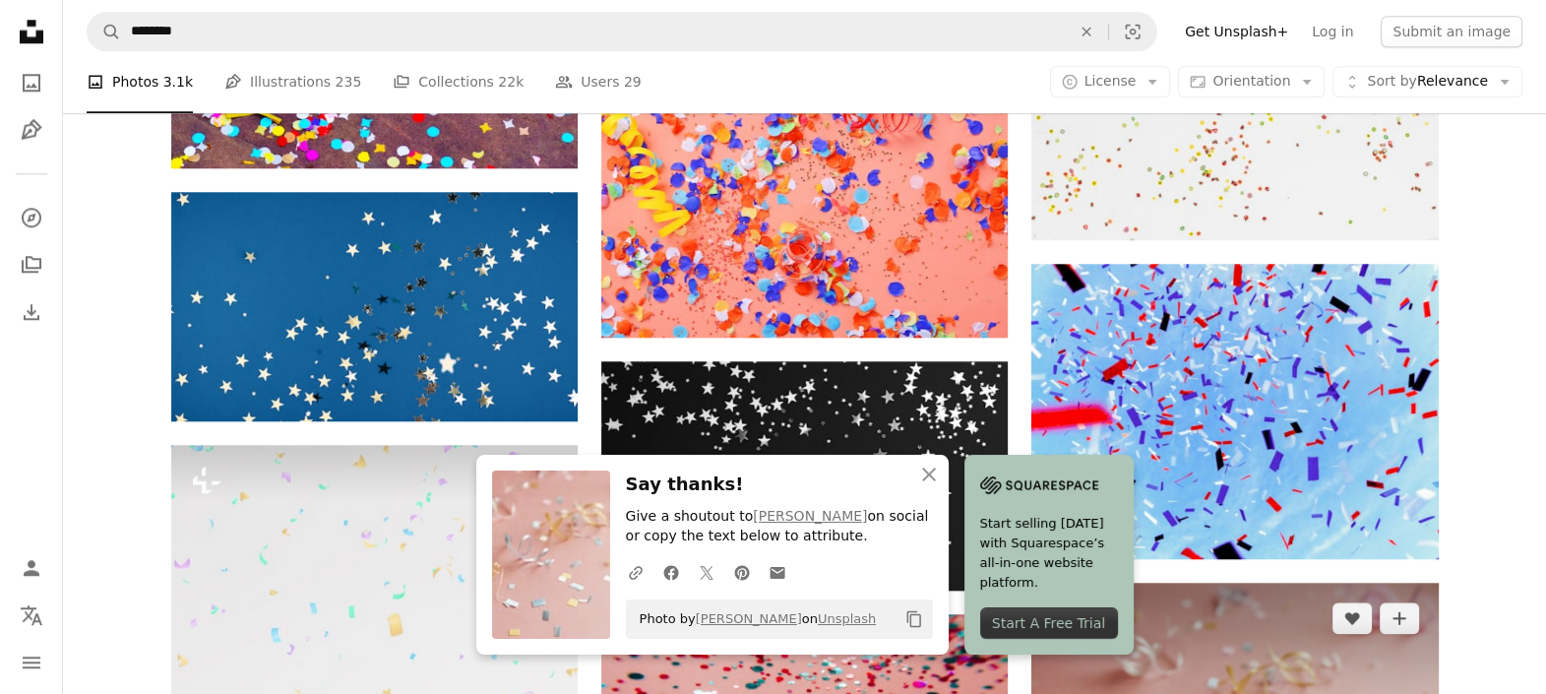
scroll to position [2399, 0]
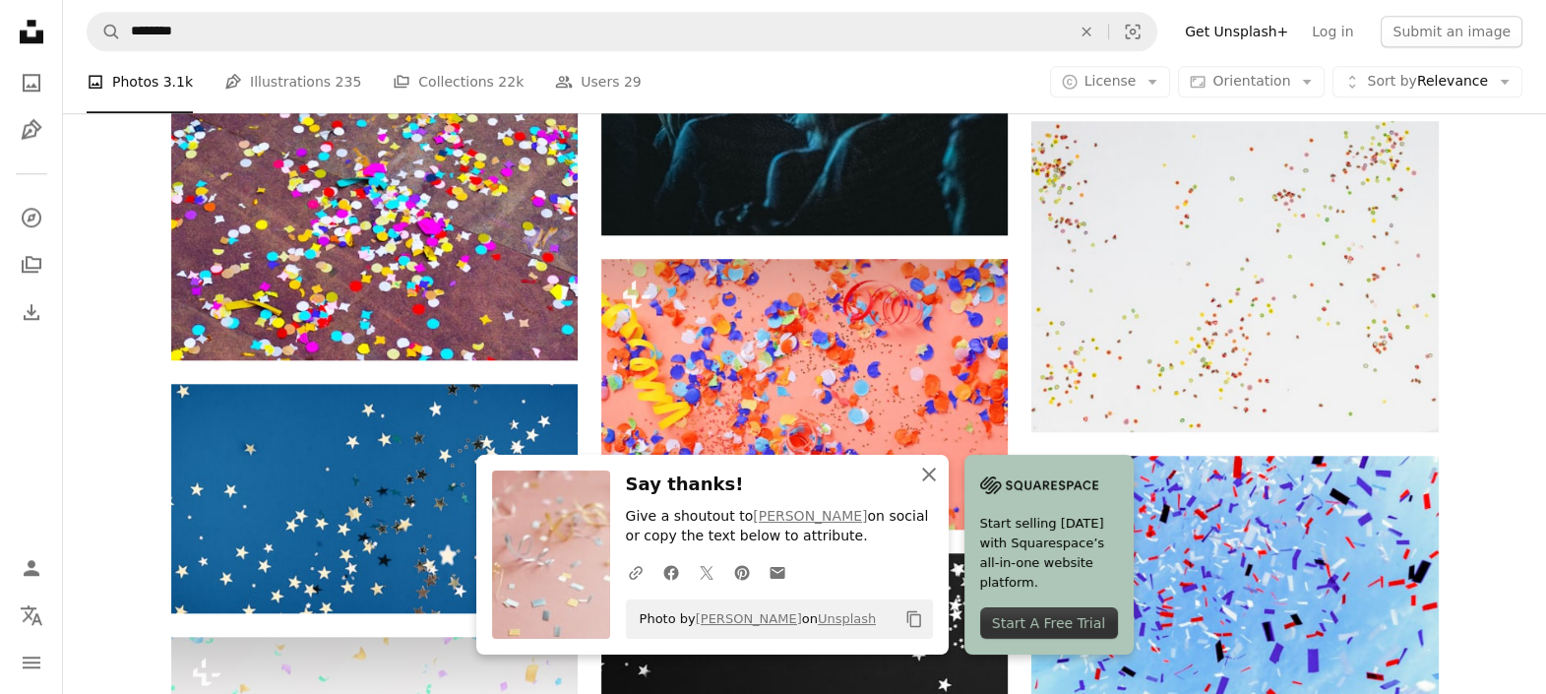
click at [936, 474] on icon "An X shape" at bounding box center [929, 475] width 24 height 24
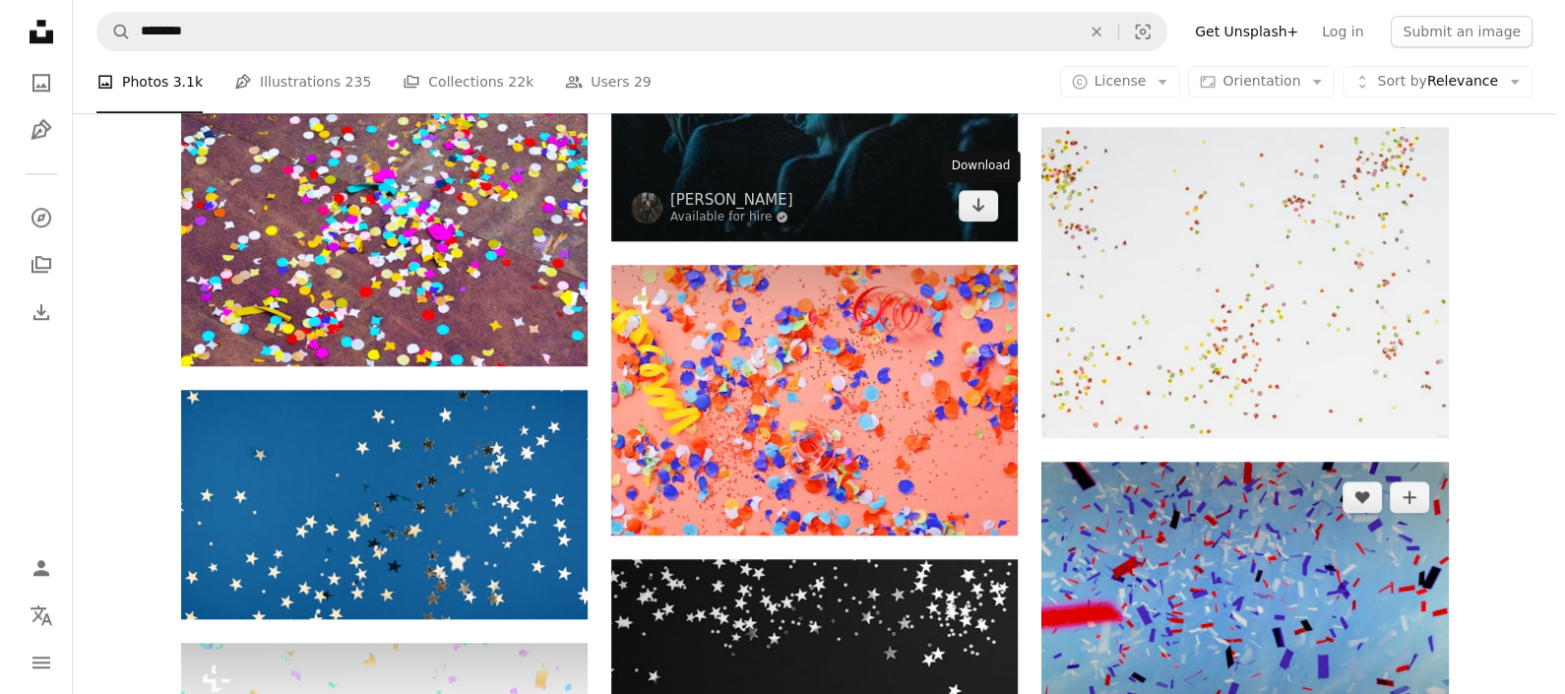
scroll to position [2522, 0]
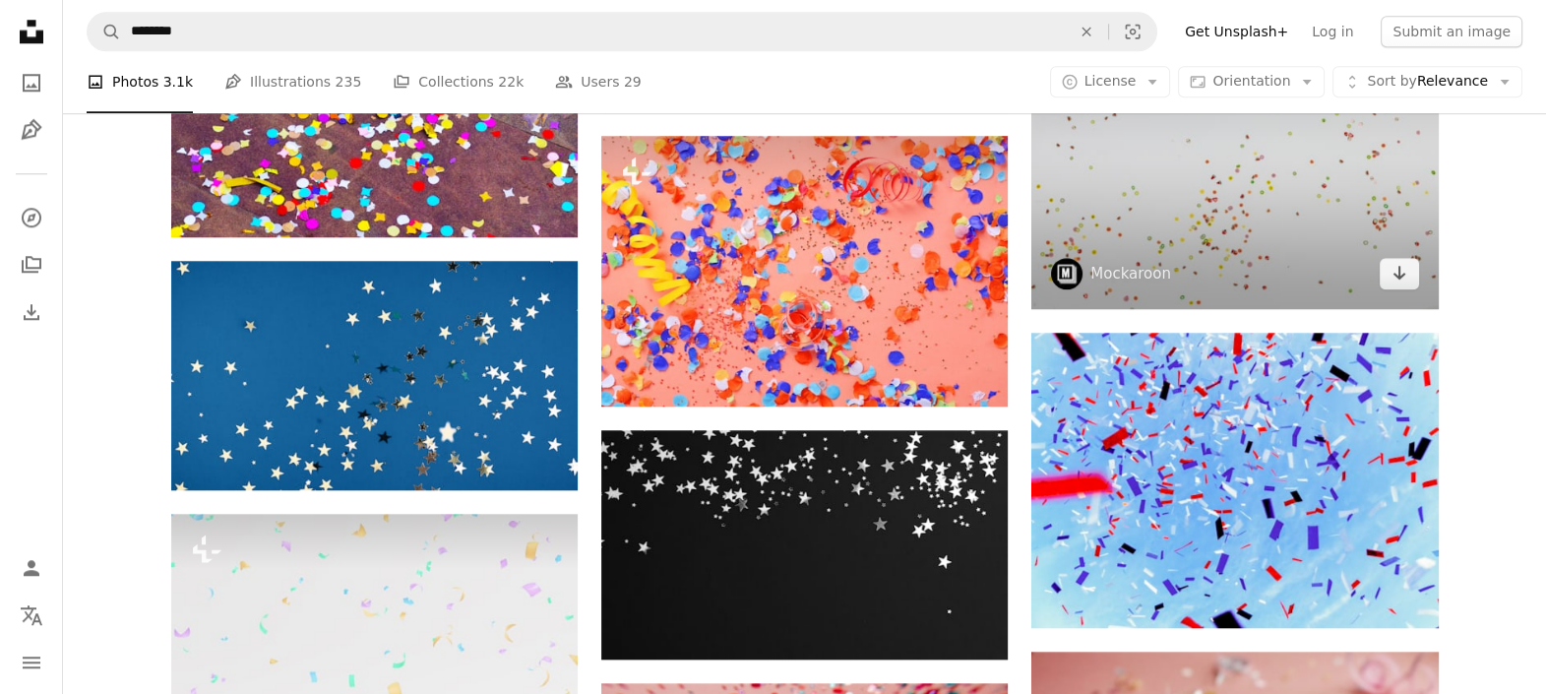
click at [1224, 172] on img at bounding box center [1235, 153] width 407 height 311
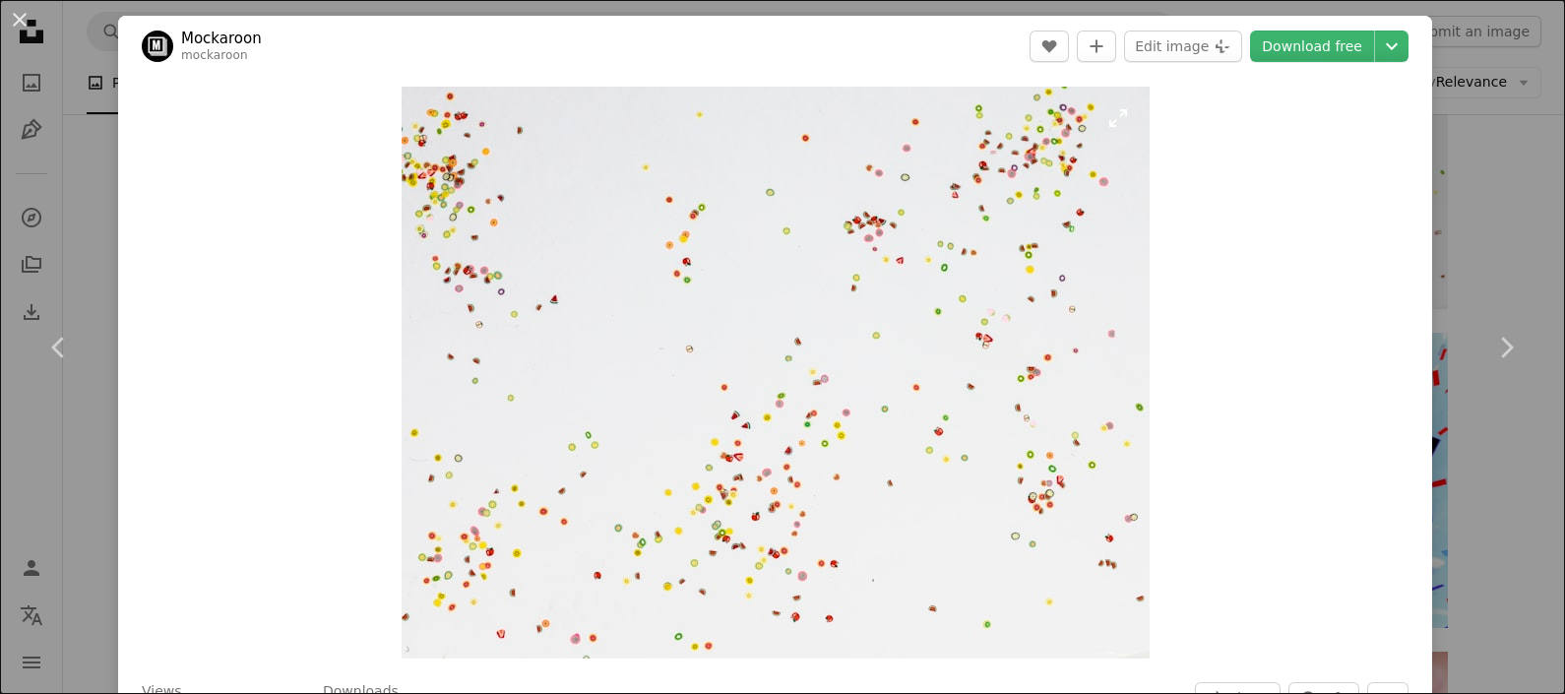
click at [888, 242] on img "Zoom in on this image" at bounding box center [776, 373] width 748 height 572
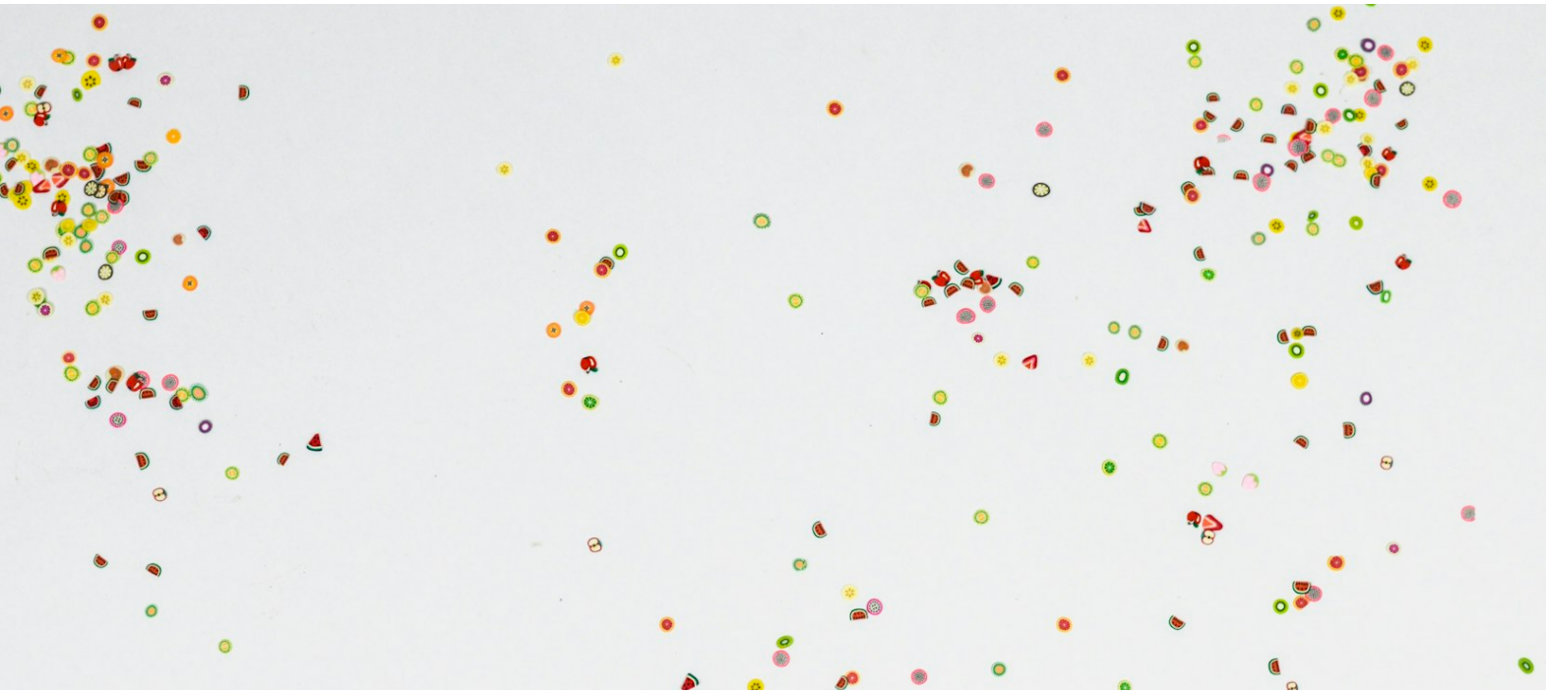
scroll to position [236, 0]
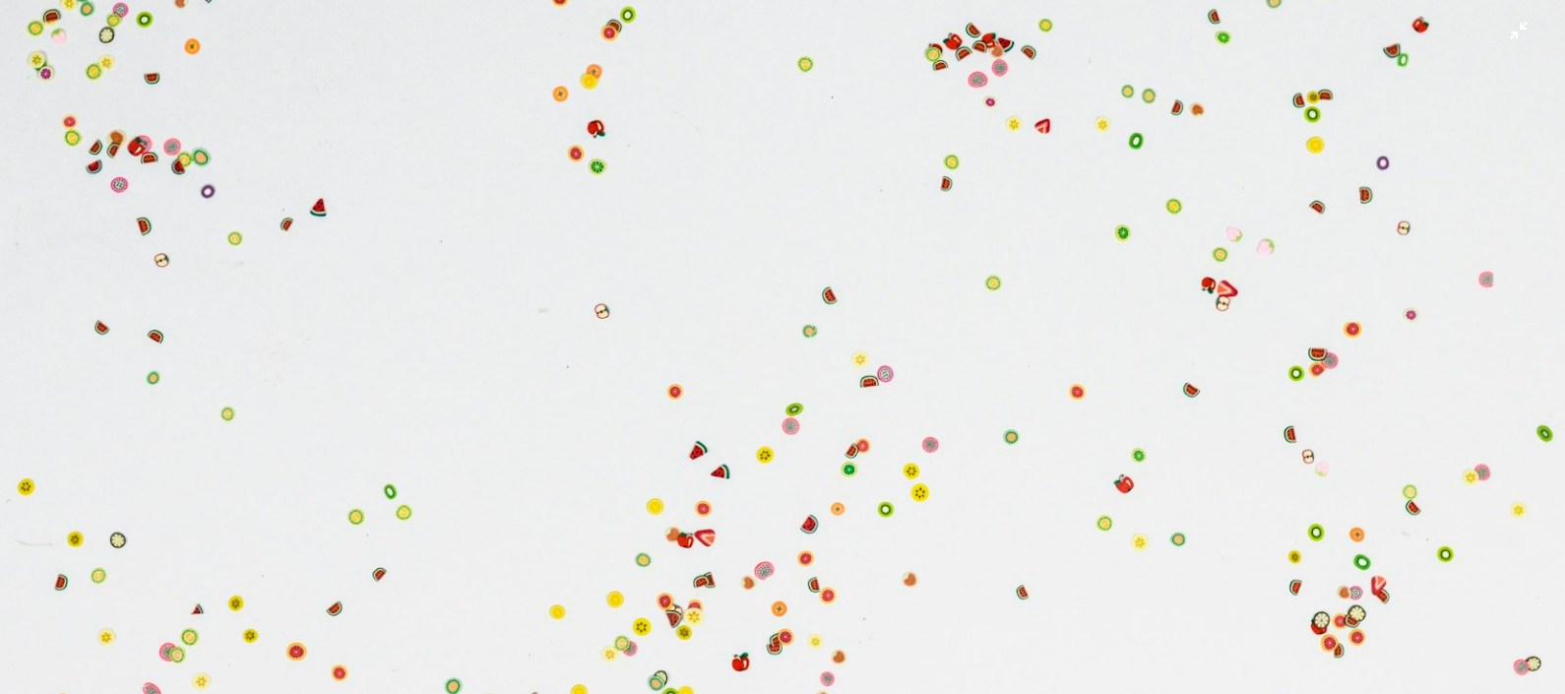
click at [1251, 154] on img "Zoom out on this image" at bounding box center [782, 361] width 1567 height 1197
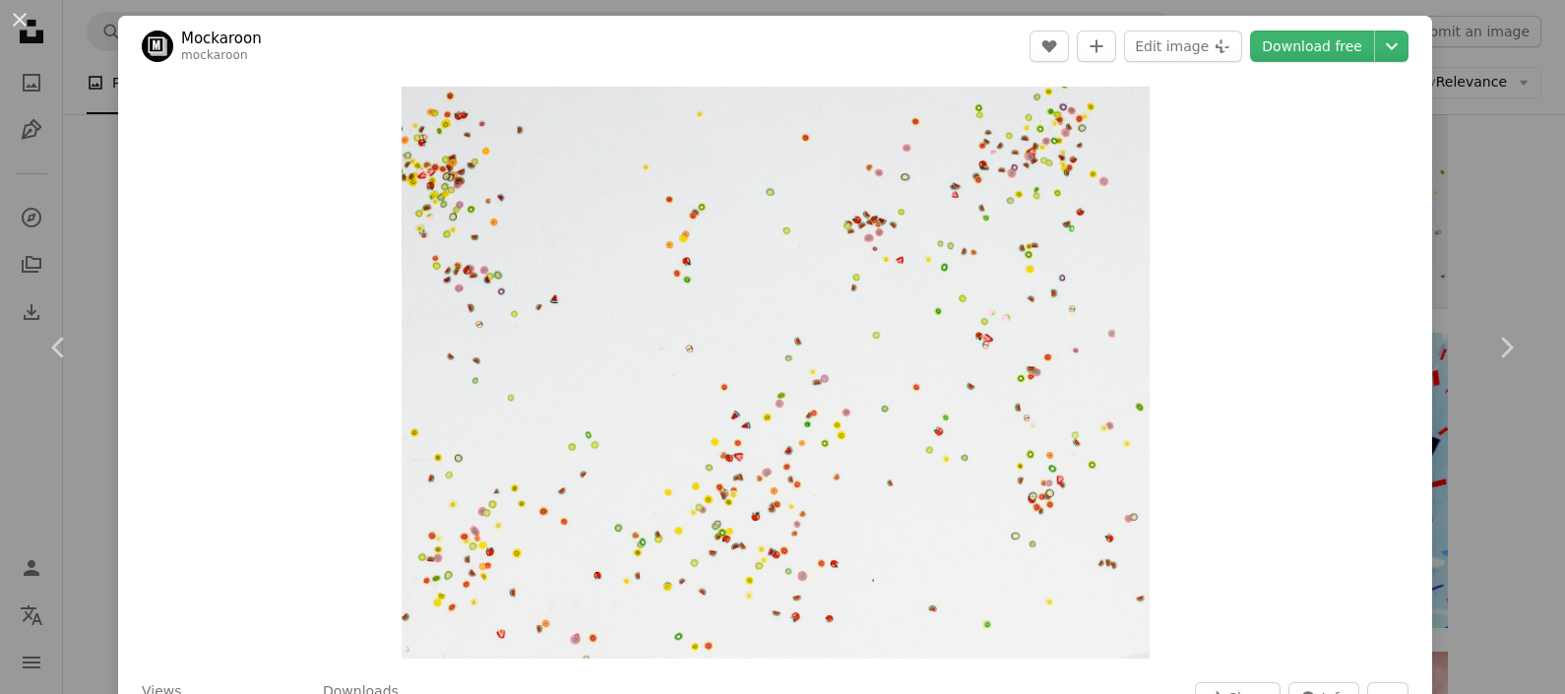
click at [1251, 207] on div "An X shape Chevron left Chevron right Mockaroon mockaroon A heart A plus sign E…" at bounding box center [782, 347] width 1565 height 694
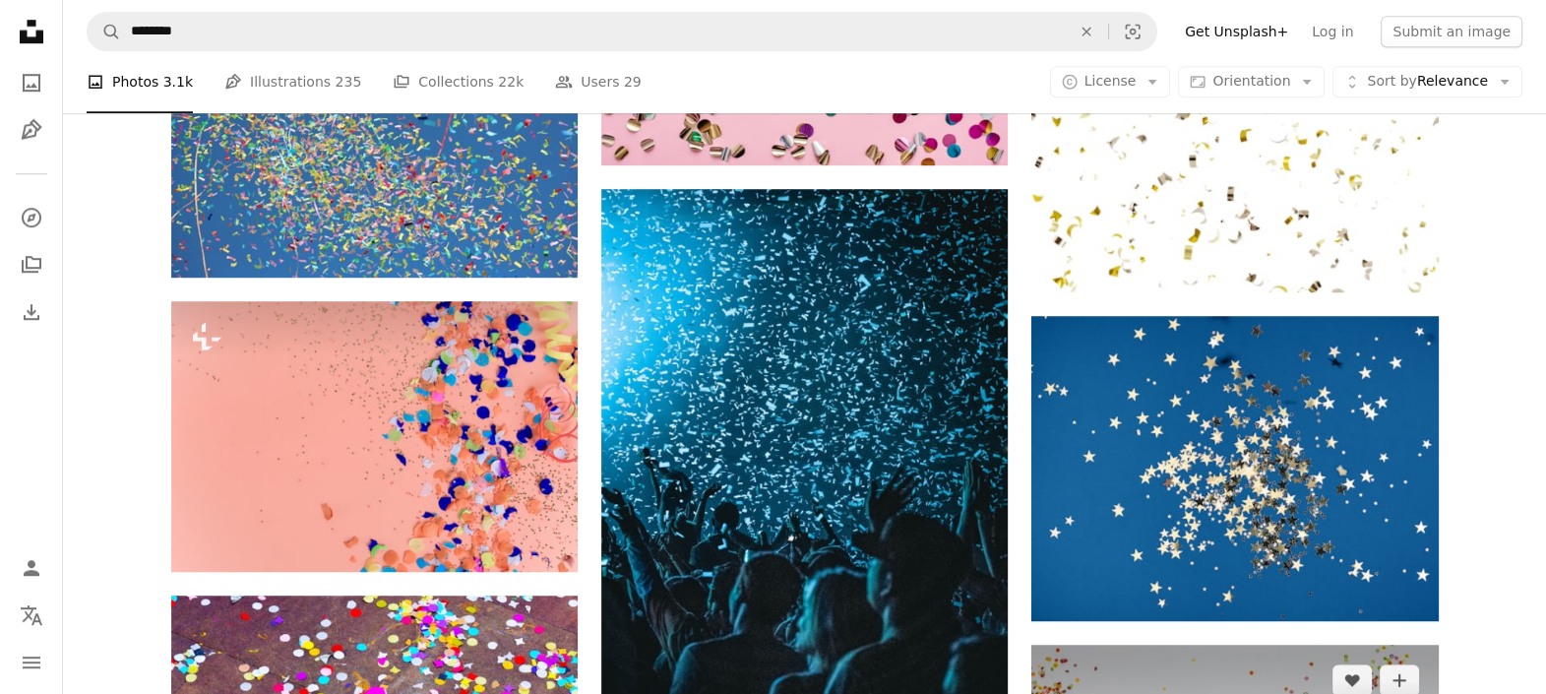
scroll to position [1784, 0]
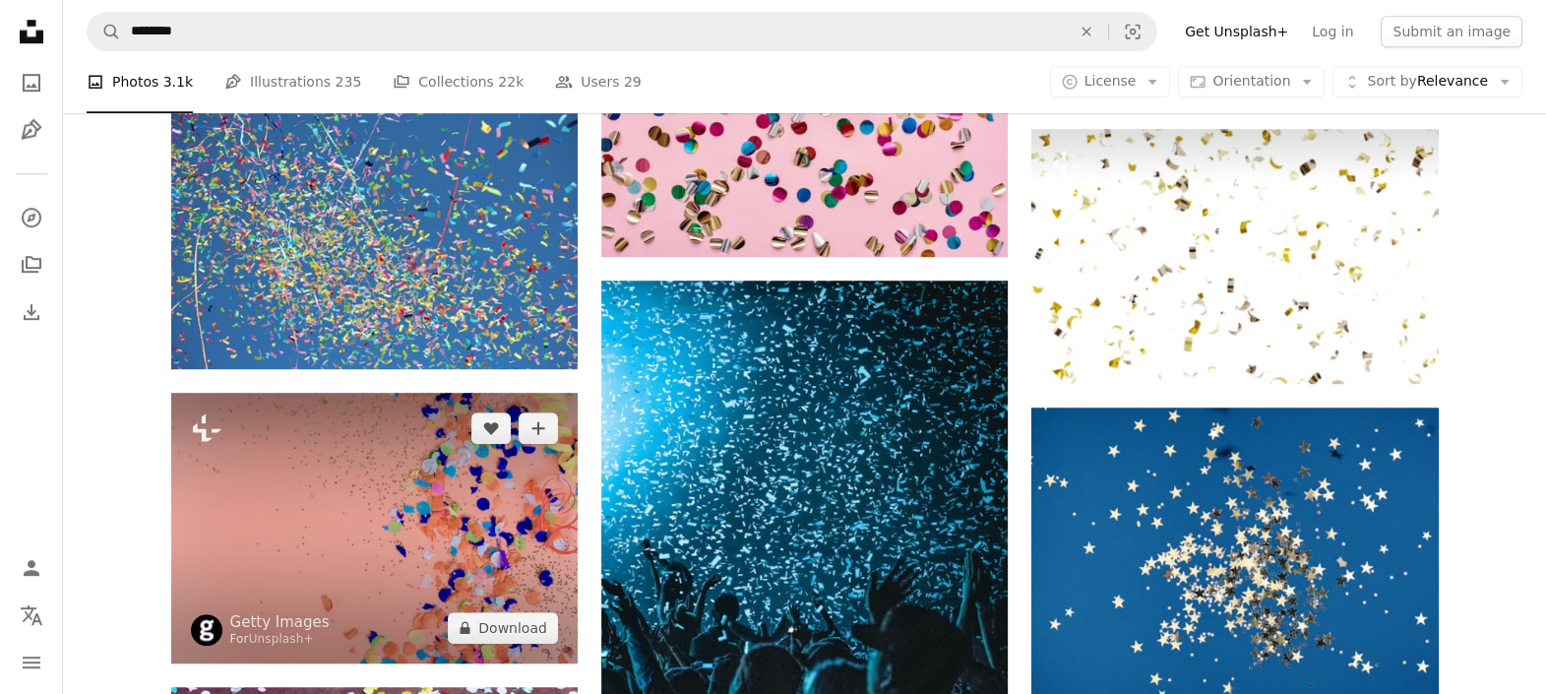
click at [465, 512] on img at bounding box center [374, 528] width 407 height 271
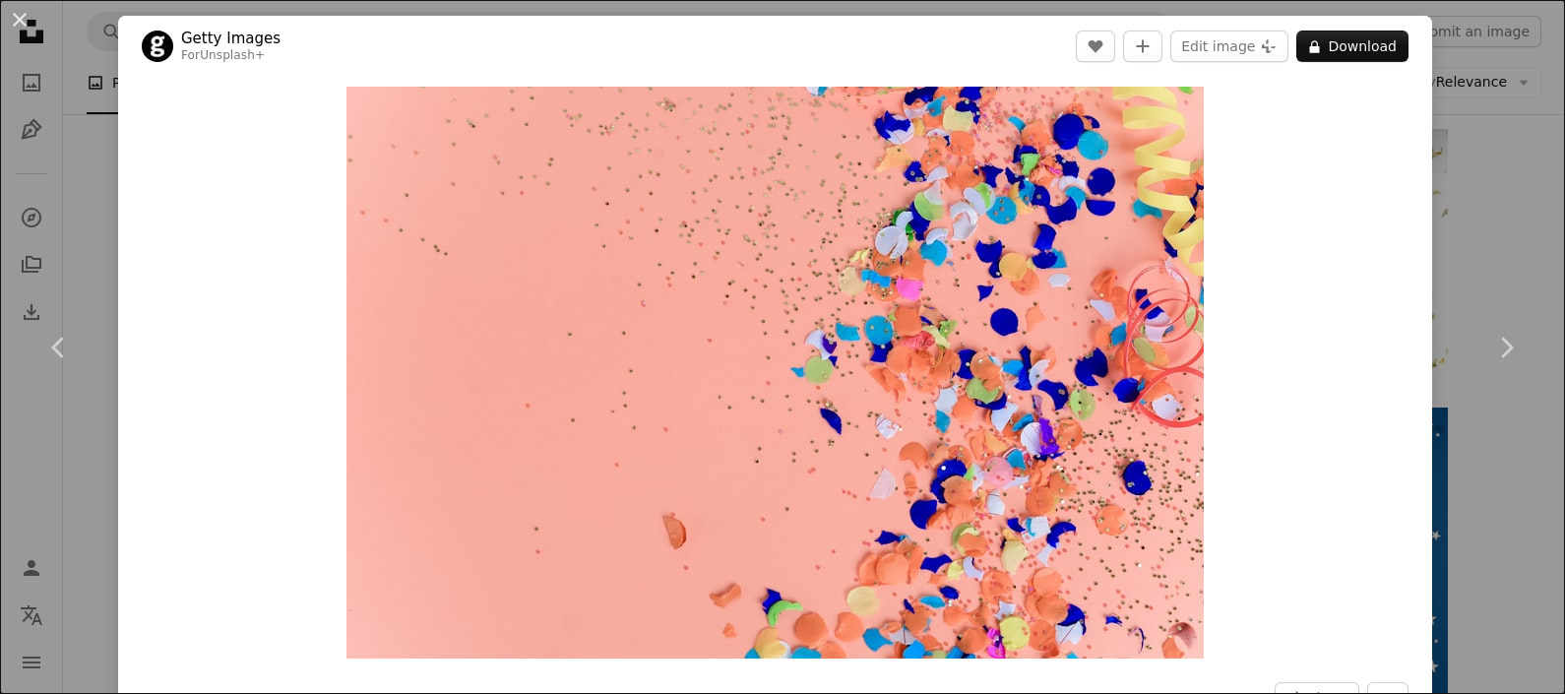
click at [1251, 244] on div "An X shape Chevron left Chevron right Getty Images For Unsplash+ A heart A plus…" at bounding box center [782, 347] width 1565 height 694
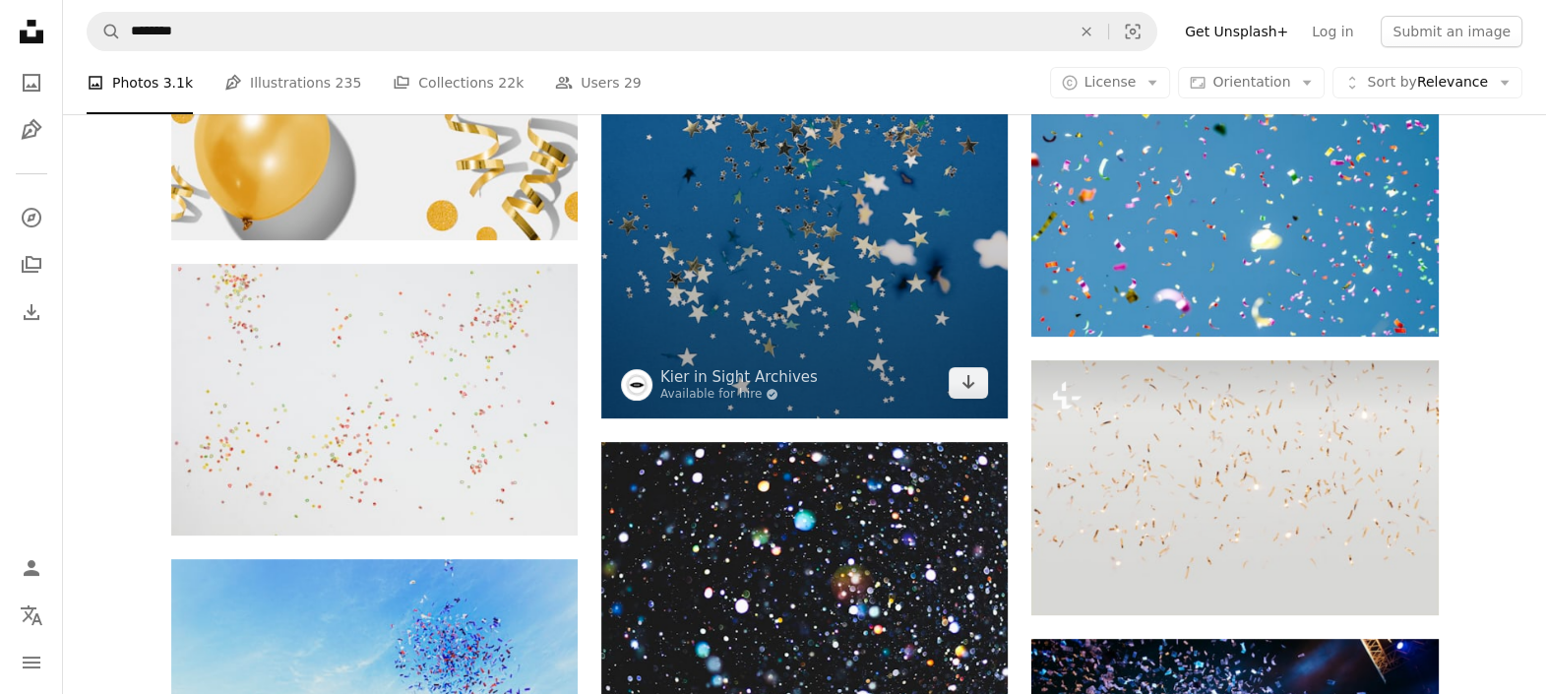
scroll to position [922, 0]
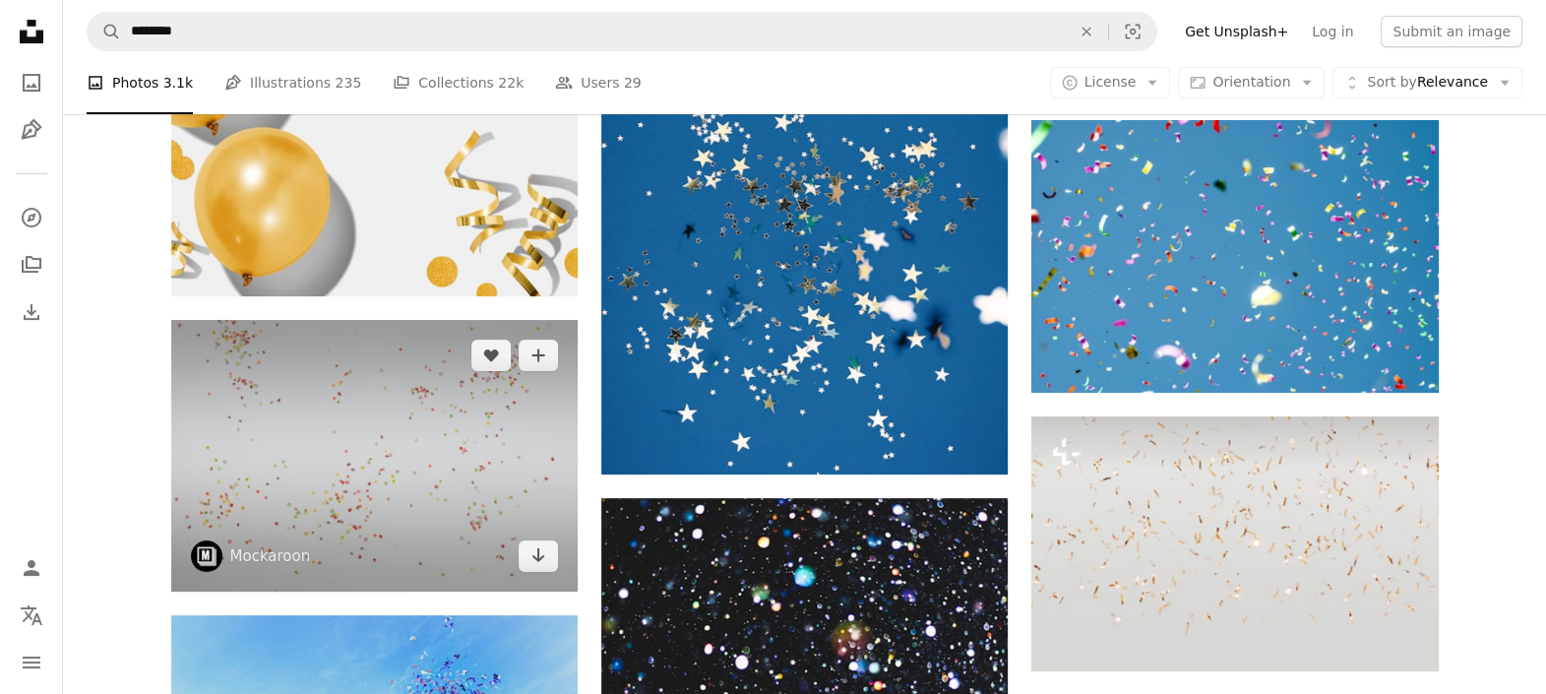
click at [347, 422] on img at bounding box center [374, 456] width 407 height 272
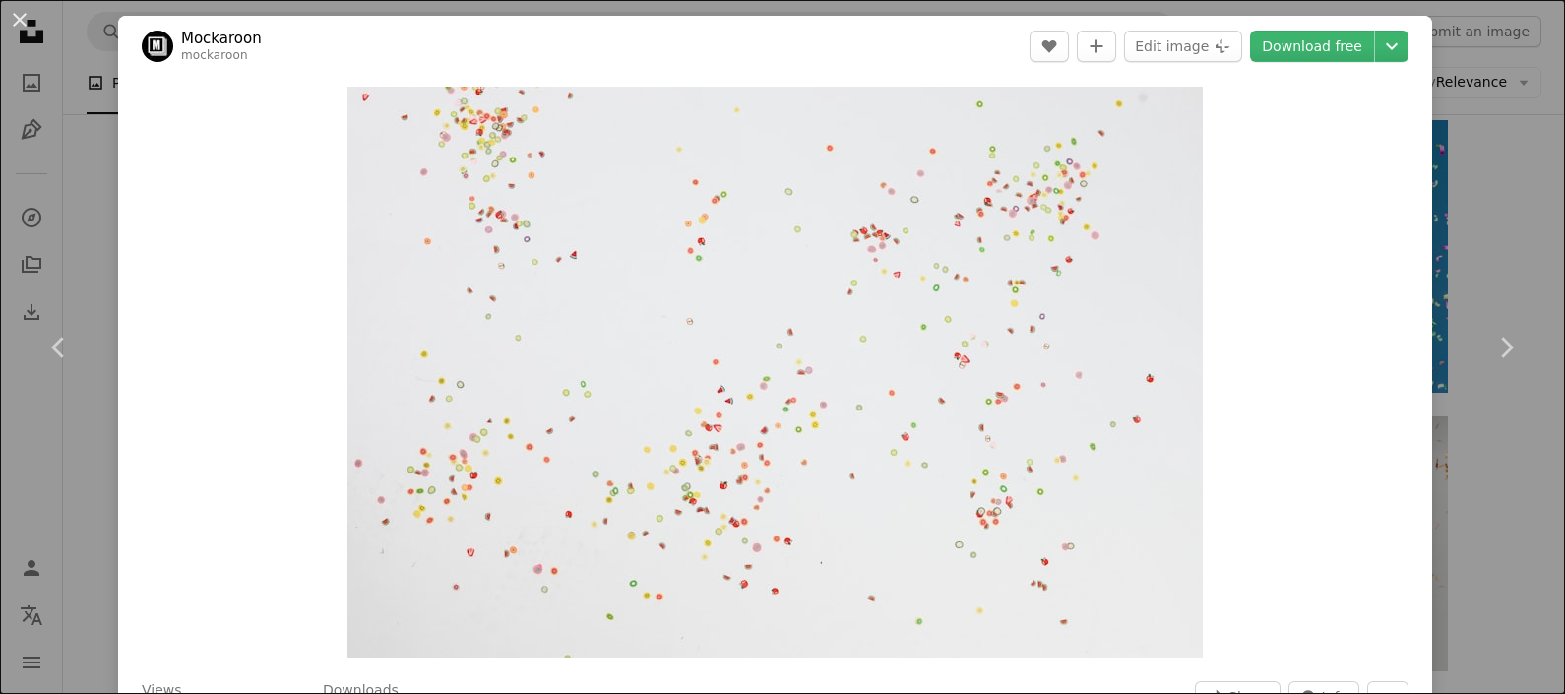
click at [1251, 177] on div "An X shape Chevron left Chevron right Mockaroon mockaroon A heart A plus sign E…" at bounding box center [782, 347] width 1565 height 694
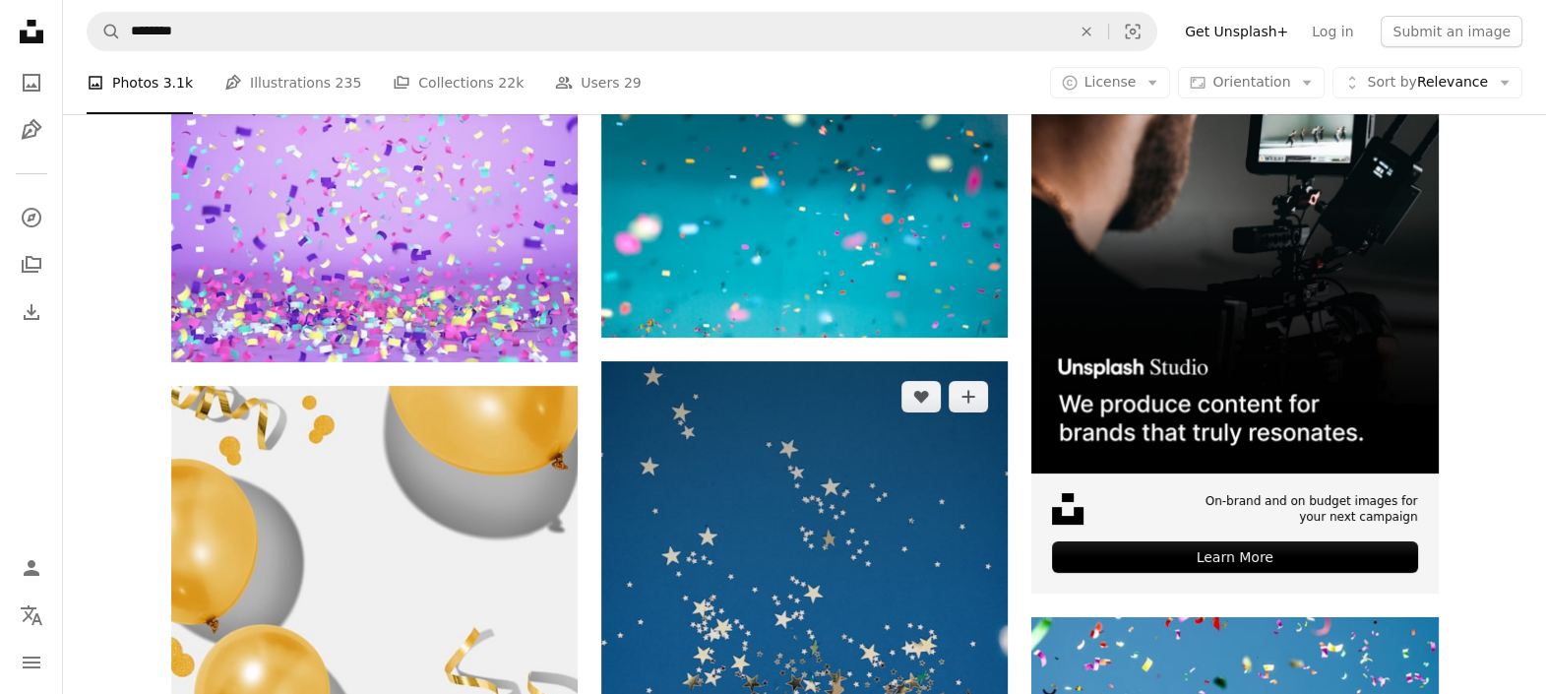
scroll to position [307, 0]
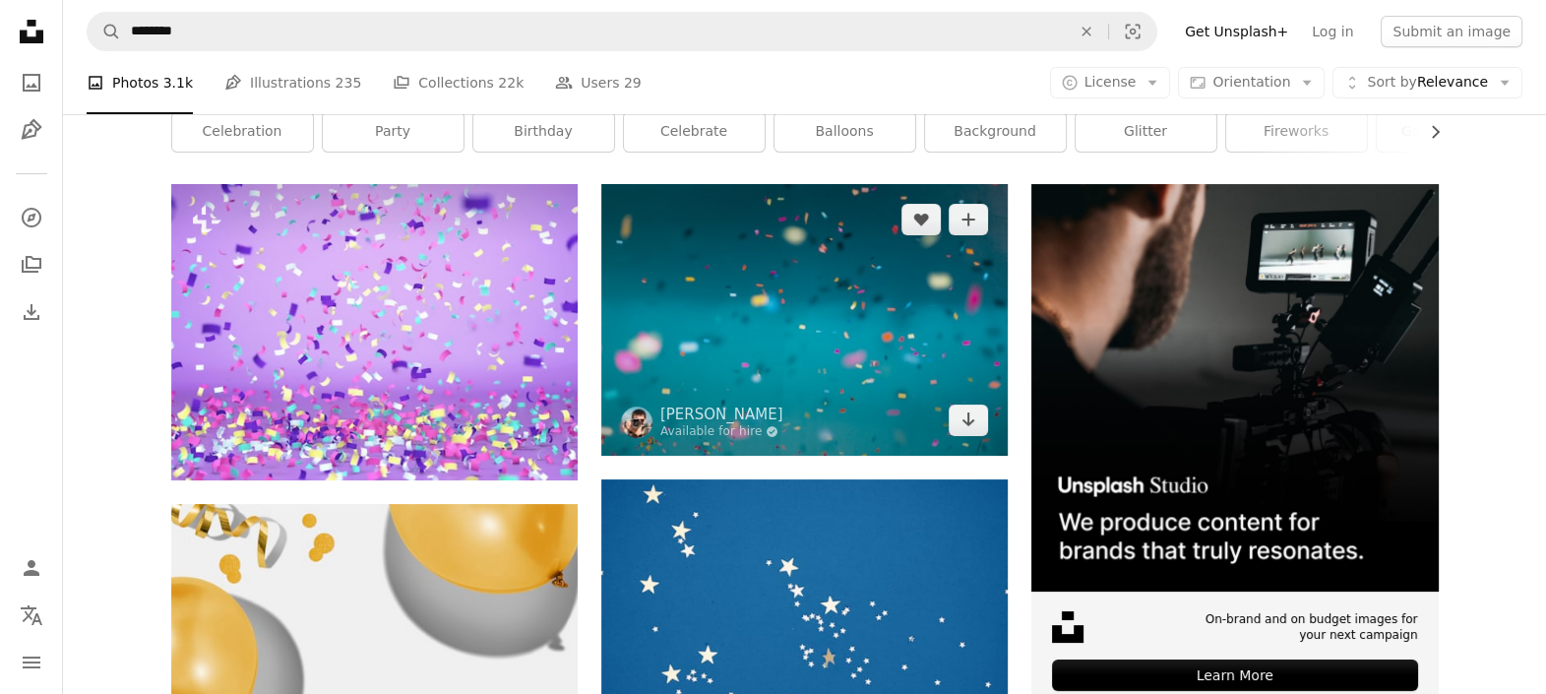
drag, startPoint x: 745, startPoint y: 308, endPoint x: 911, endPoint y: 441, distance: 212.2
click at [746, 307] on img at bounding box center [804, 319] width 407 height 271
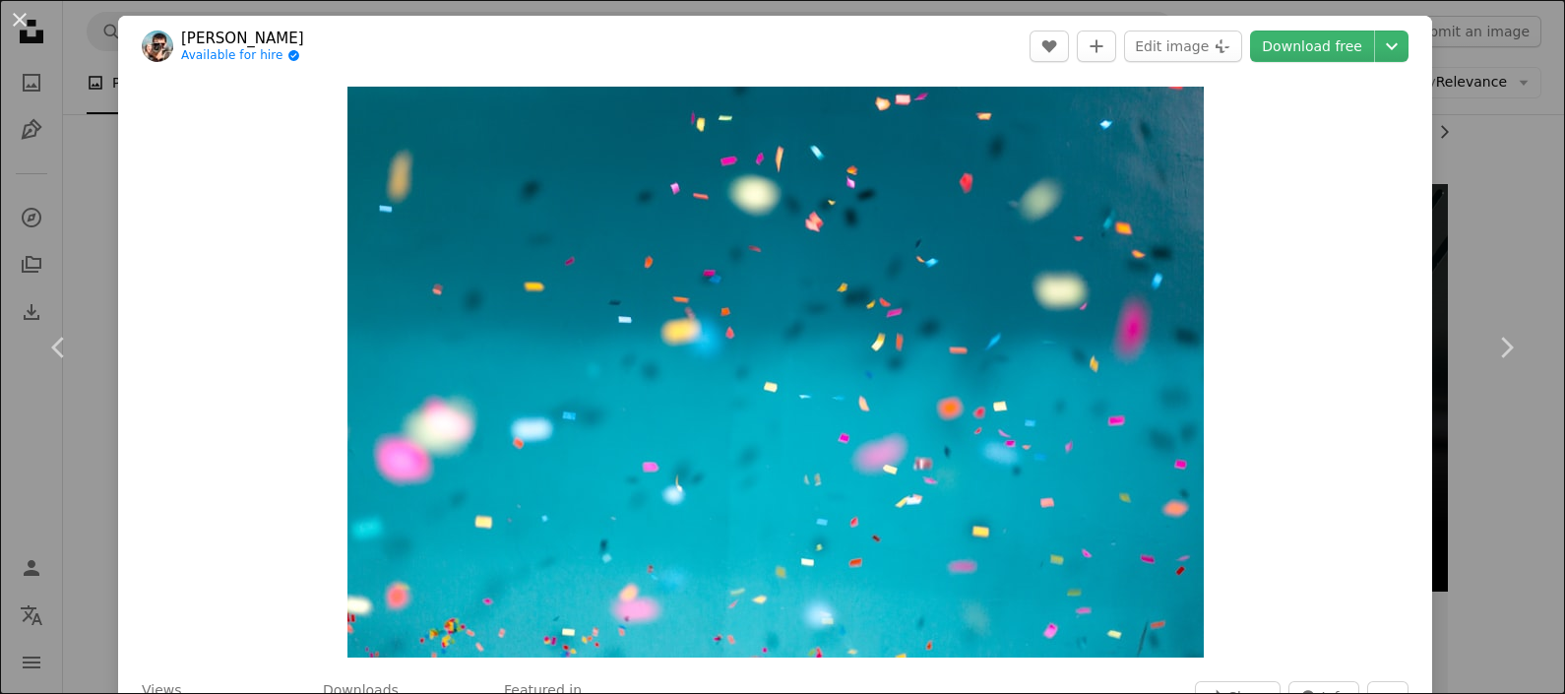
click at [1251, 208] on div "An X shape Chevron left Chevron right [PERSON_NAME] Available for hire A checkm…" at bounding box center [782, 347] width 1565 height 694
